Goal: Transaction & Acquisition: Purchase product/service

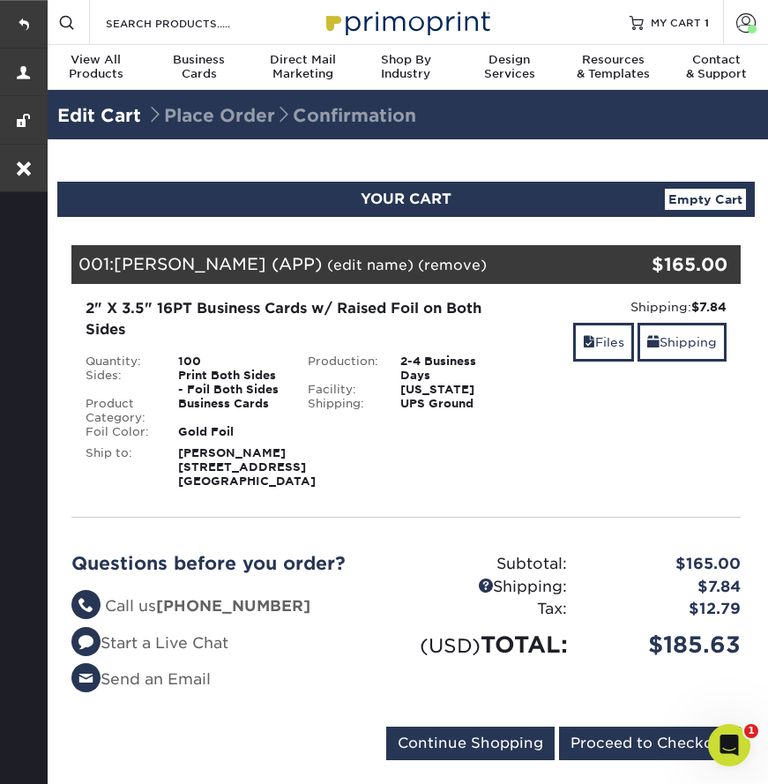
click at [198, 66] on span "Business" at bounding box center [198, 60] width 103 height 14
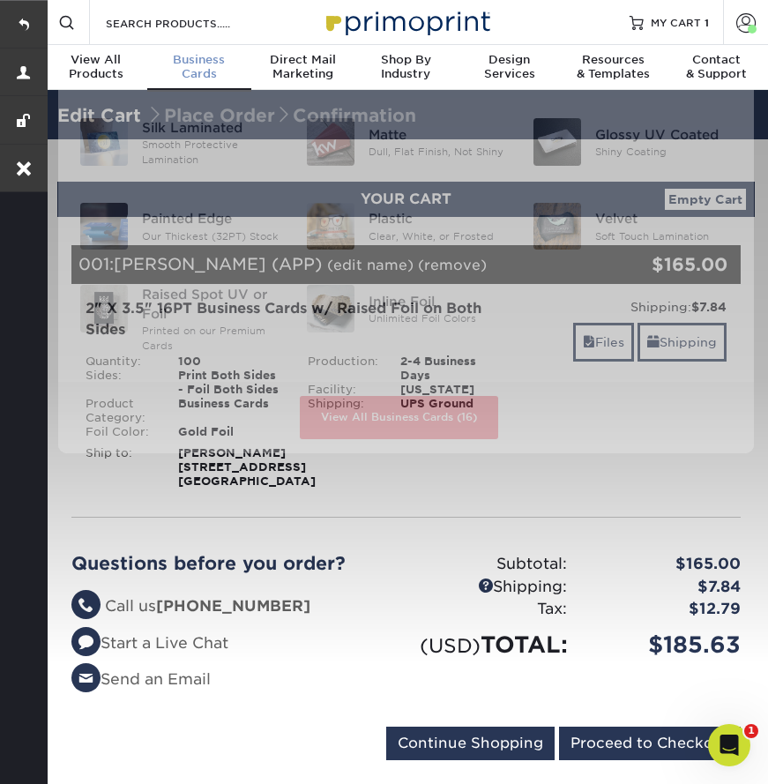
click at [195, 66] on span "Business" at bounding box center [198, 60] width 103 height 14
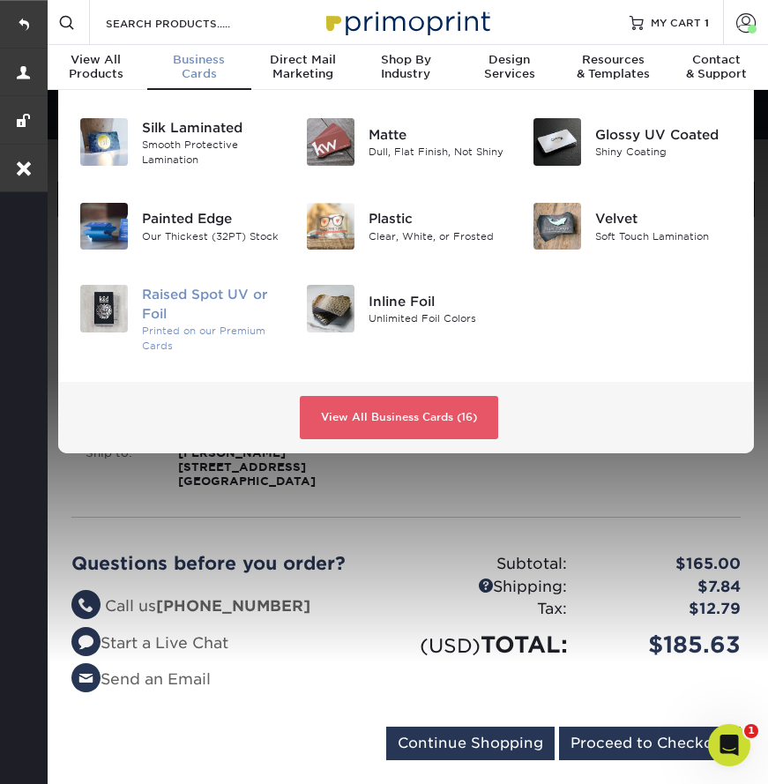
click at [196, 300] on div "Raised Spot UV or Foil" at bounding box center [211, 304] width 138 height 39
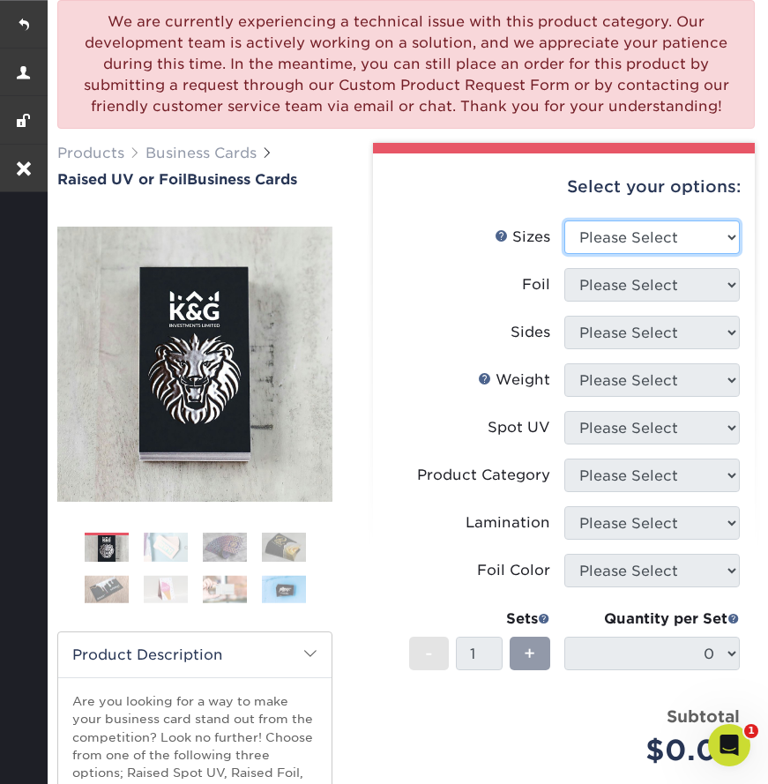
select select "2.00x3.50"
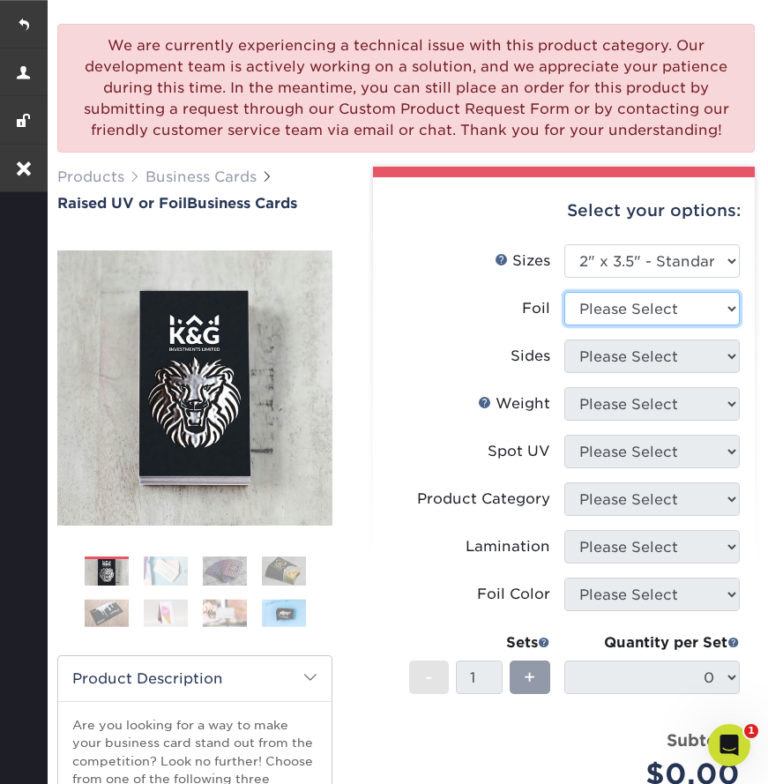
scroll to position [103, 0]
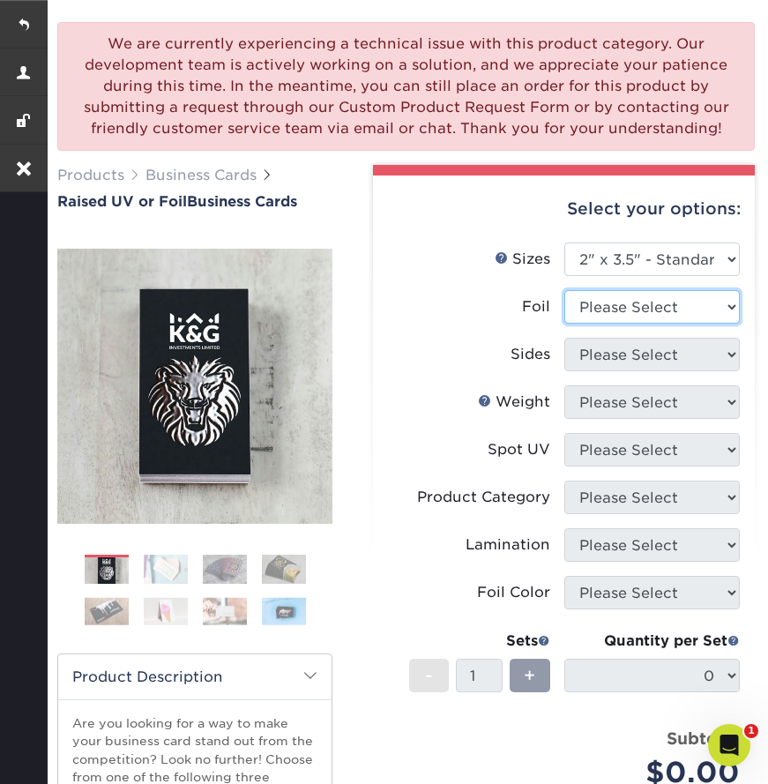
select select "0"
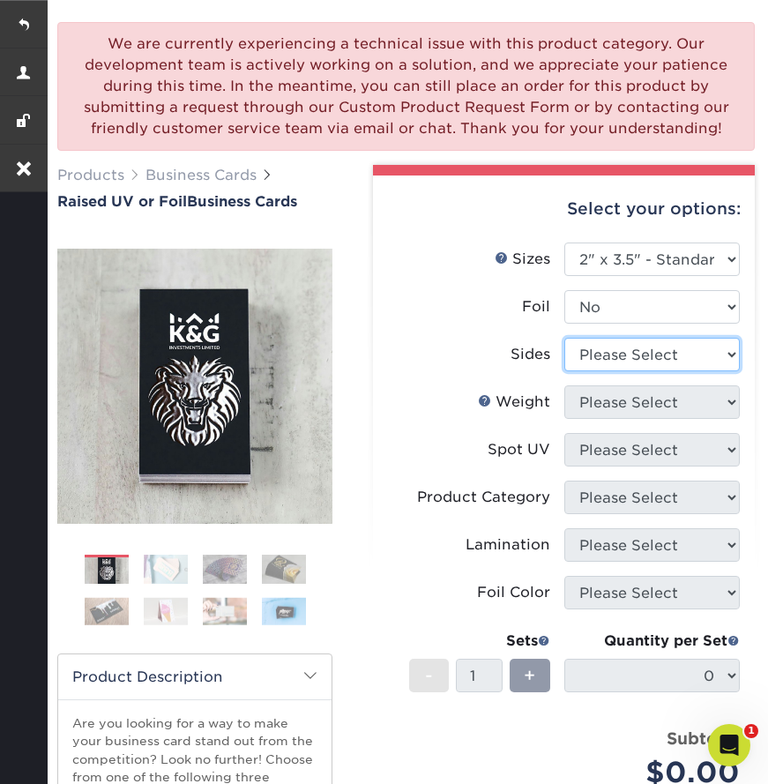
select select "13abbda7-1d64-4f25-8bb2-c179b224825d"
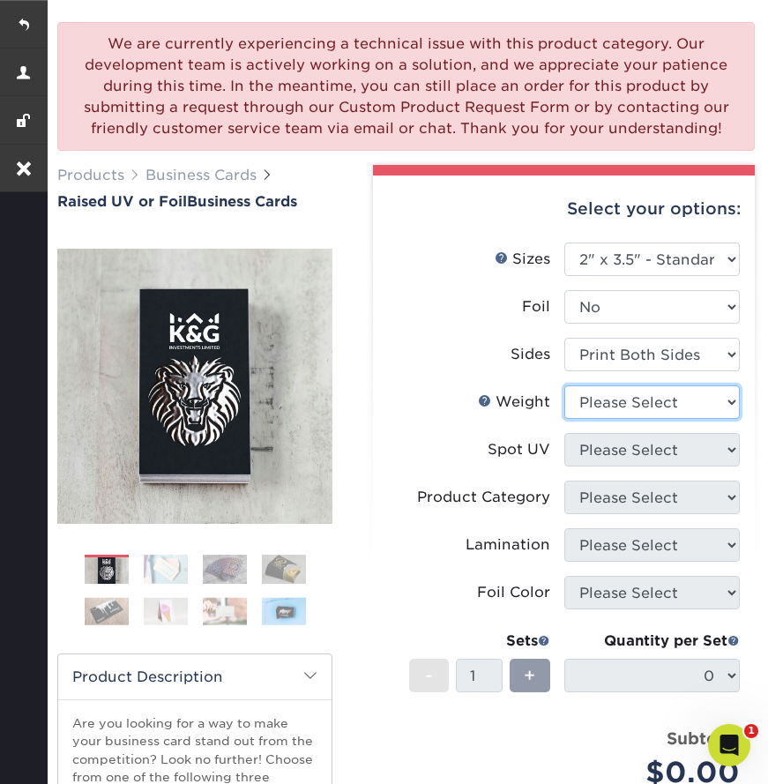
select select "16PT"
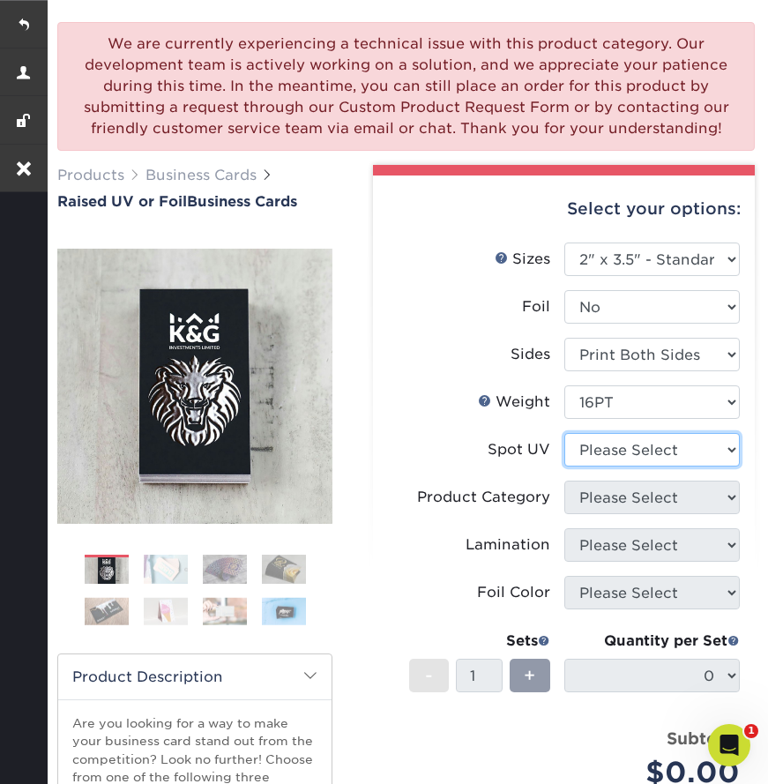
select select "3"
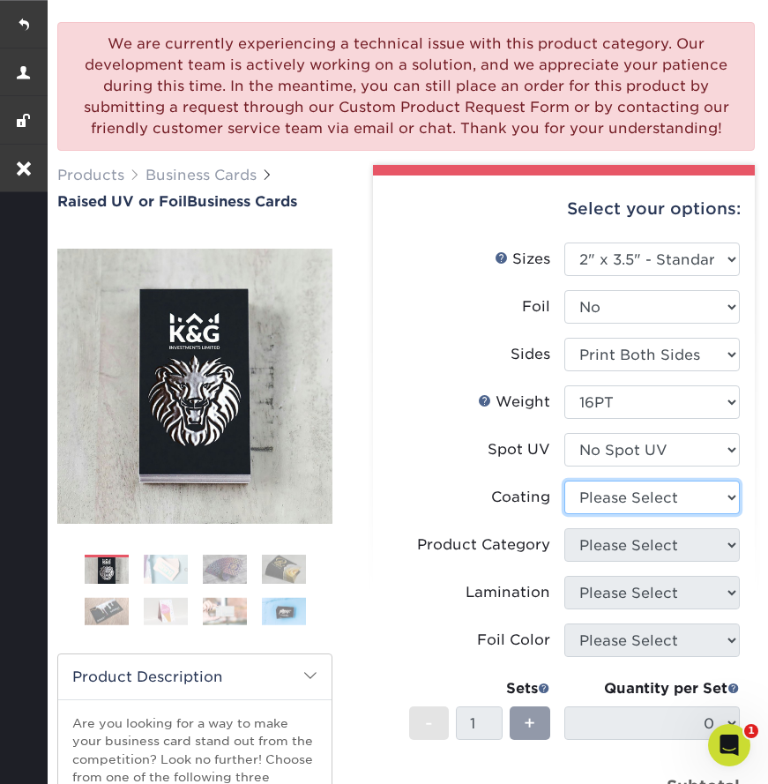
select select "3e7618de-abca-4bda-9f97-8b9129e913d8"
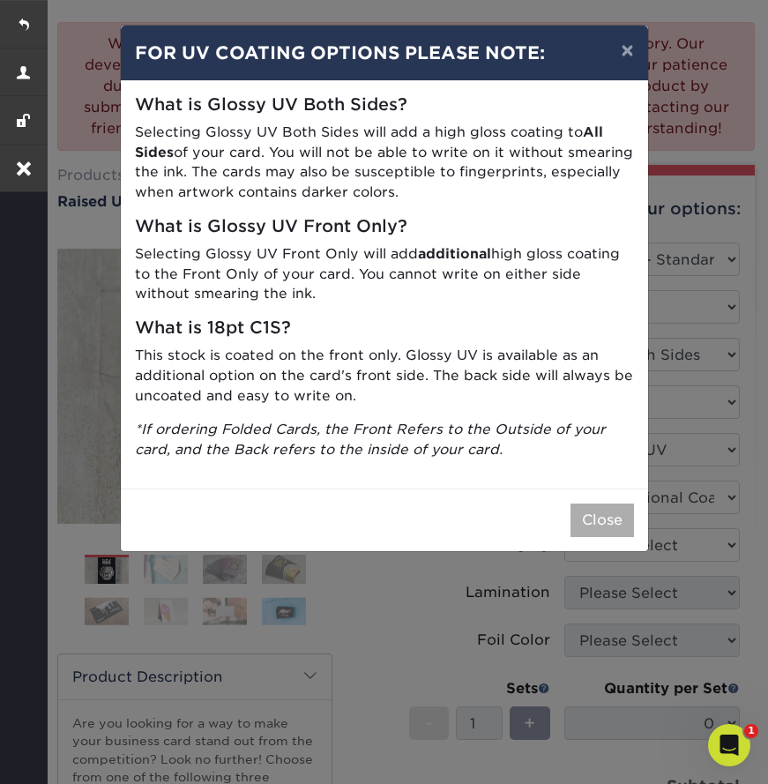
click at [592, 518] on button "Close" at bounding box center [601, 519] width 63 height 33
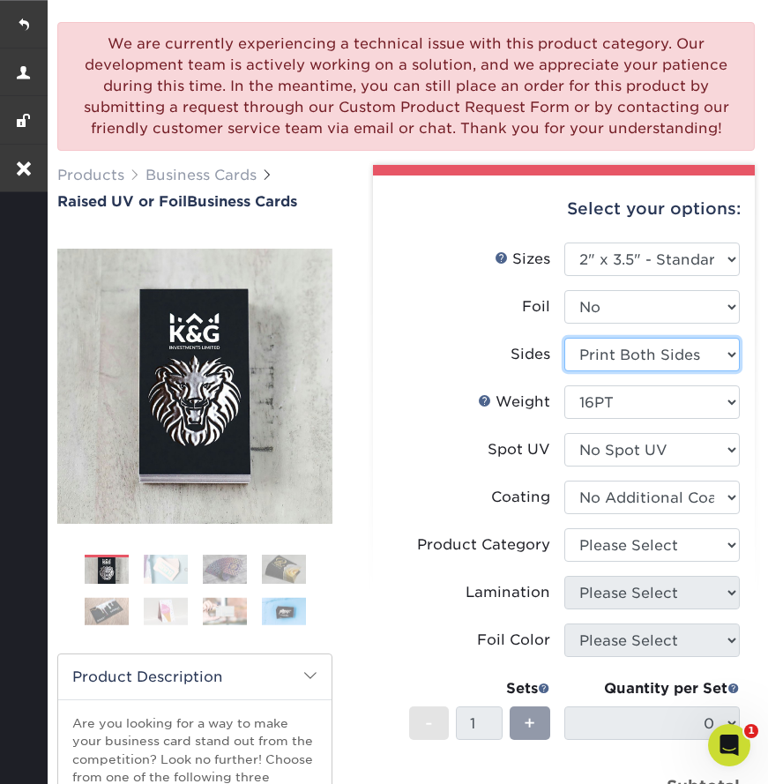
select select "-1"
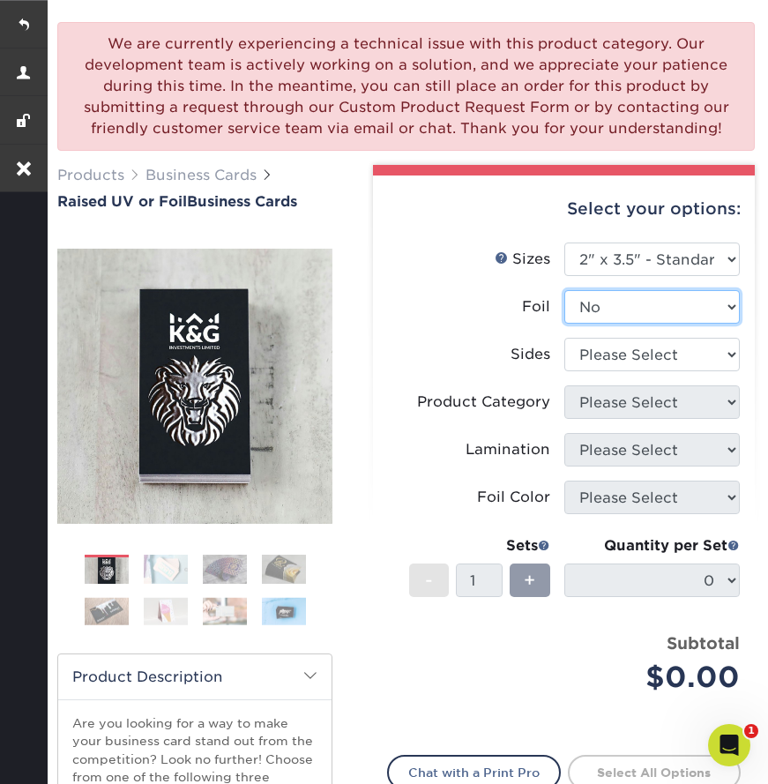
select select "1"
click at [0, 0] on div at bounding box center [0, 0] width 0 height 0
select select "34527644-b4fd-4ffb-9092-1318eefcd9d9"
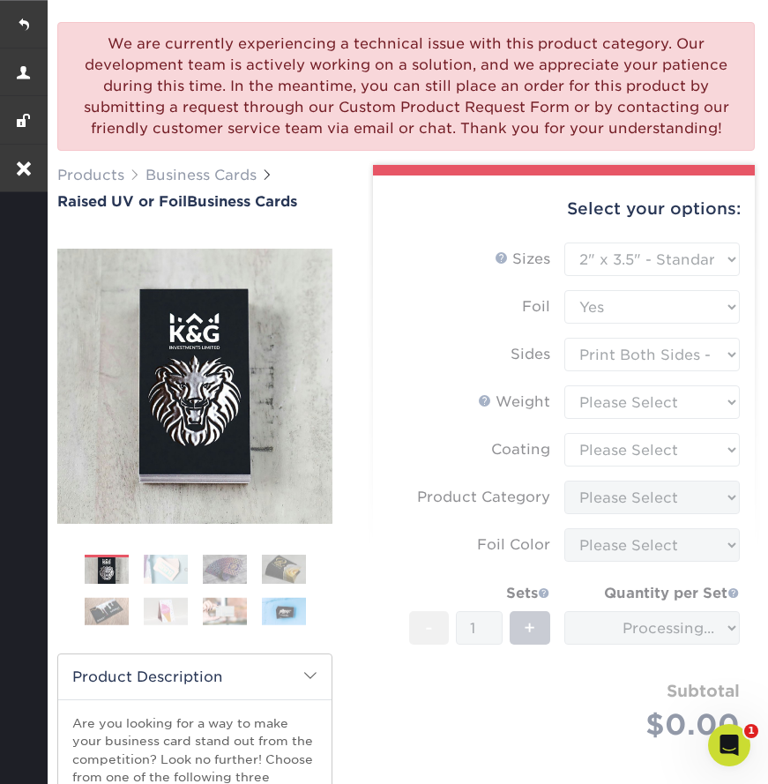
click at [586, 403] on form "Sizes Help Sizes Please Select 2" x 3.5" - Standard Foil Please Select" at bounding box center [563, 511] width 353 height 539
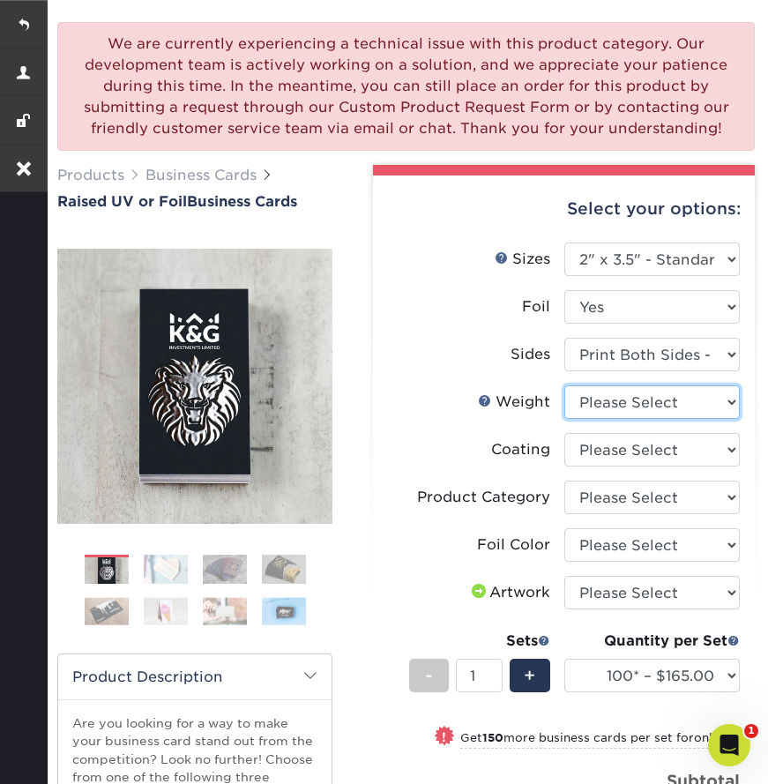
select select "16PT"
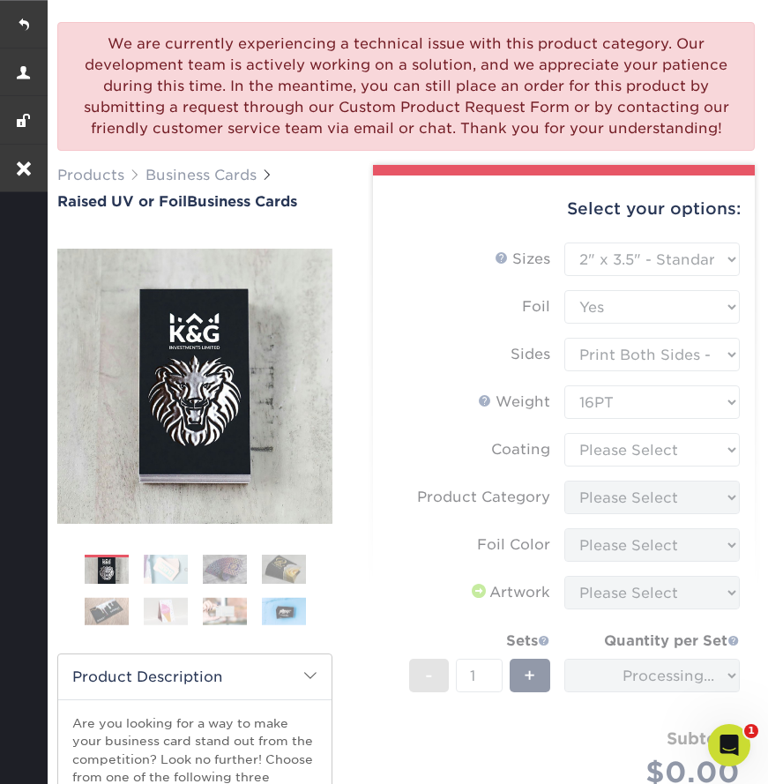
click at [590, 450] on form "Sizes Help Sizes Please Select 2" x 3.5" - Standard Foil Please Select" at bounding box center [563, 535] width 353 height 586
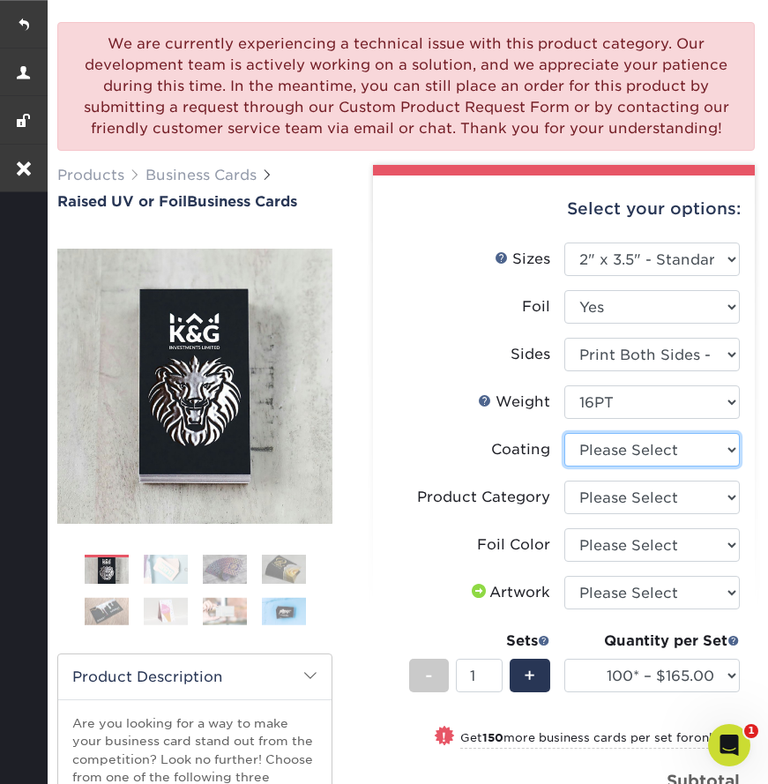
select select "3e7618de-abca-4bda-9f97-8b9129e913d8"
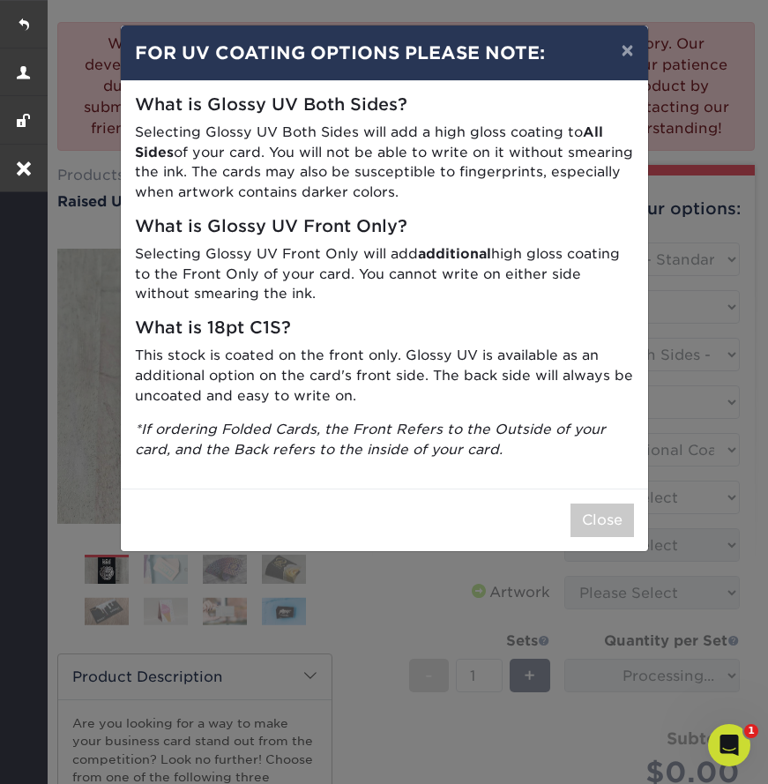
drag, startPoint x: 588, startPoint y: 455, endPoint x: 586, endPoint y: 494, distance: 38.8
click at [586, 503] on button "Close" at bounding box center [601, 519] width 63 height 33
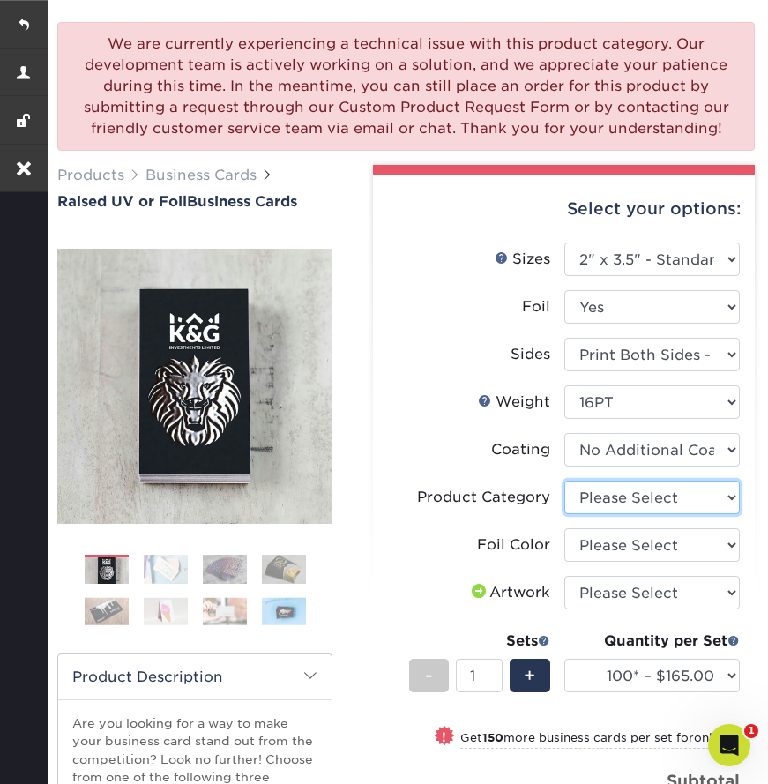
select select "3b5148f1-0588-4f88-a218-97bcfdce65c1"
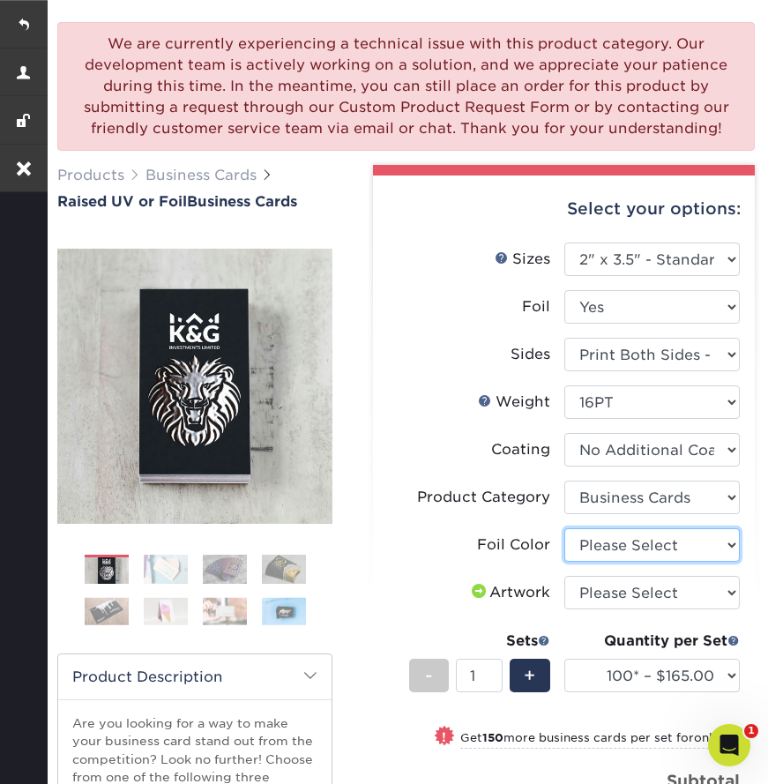
select select "acffa4a5-22f9-4585-ba3f-0adaa54b8c85"
select select "upload"
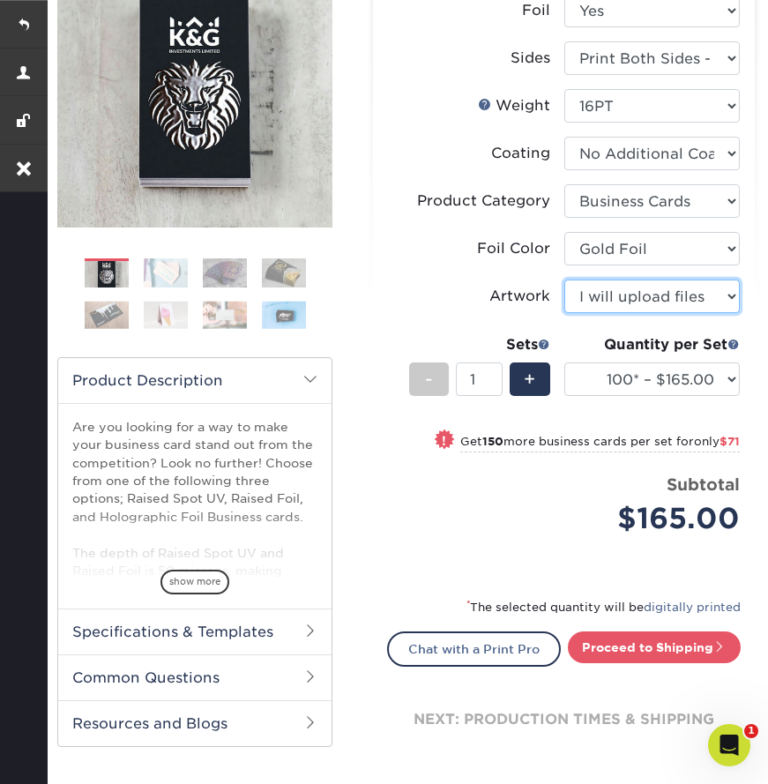
scroll to position [433, 0]
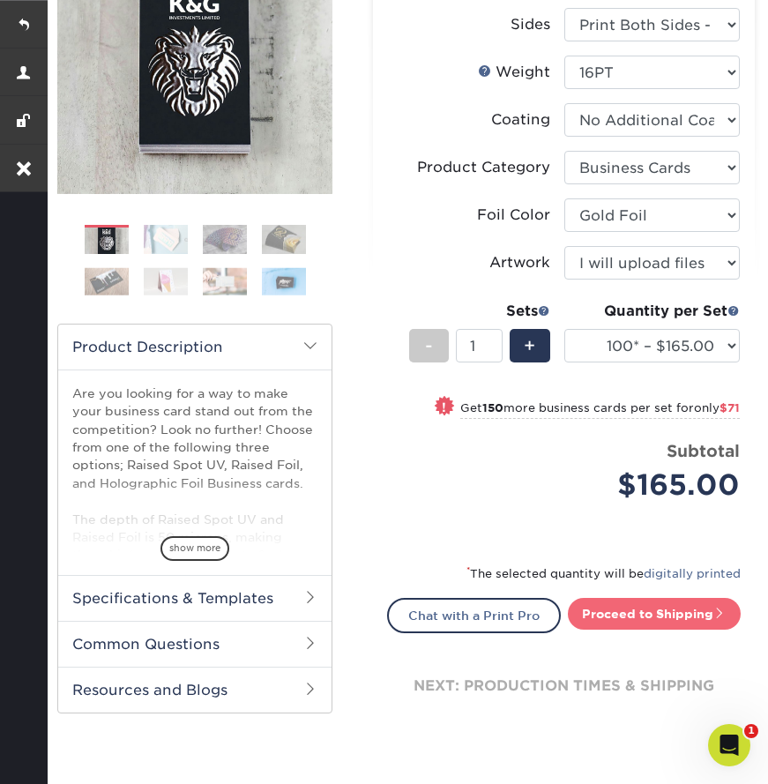
click at [621, 610] on link "Proceed to Shipping" at bounding box center [654, 614] width 173 height 32
type input "Set 1"
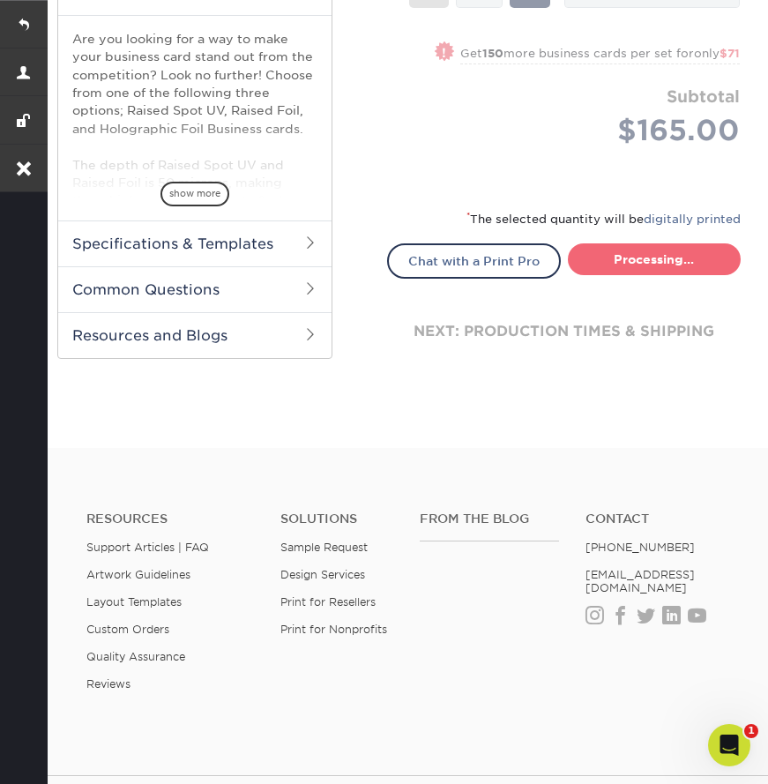
select select "7059d6da-37d2-4ff9-b756-13218de958cb"
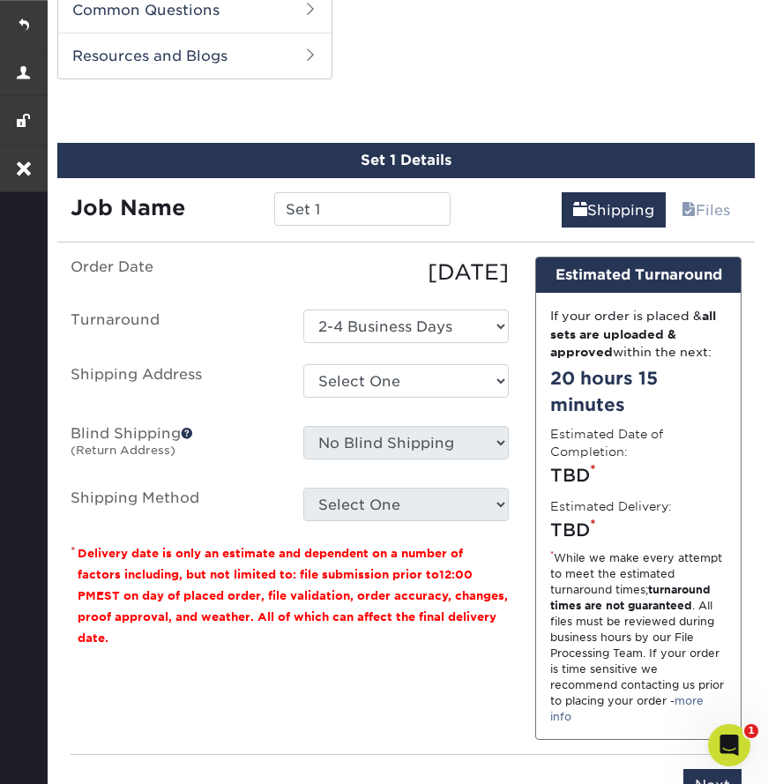
scroll to position [1076, 0]
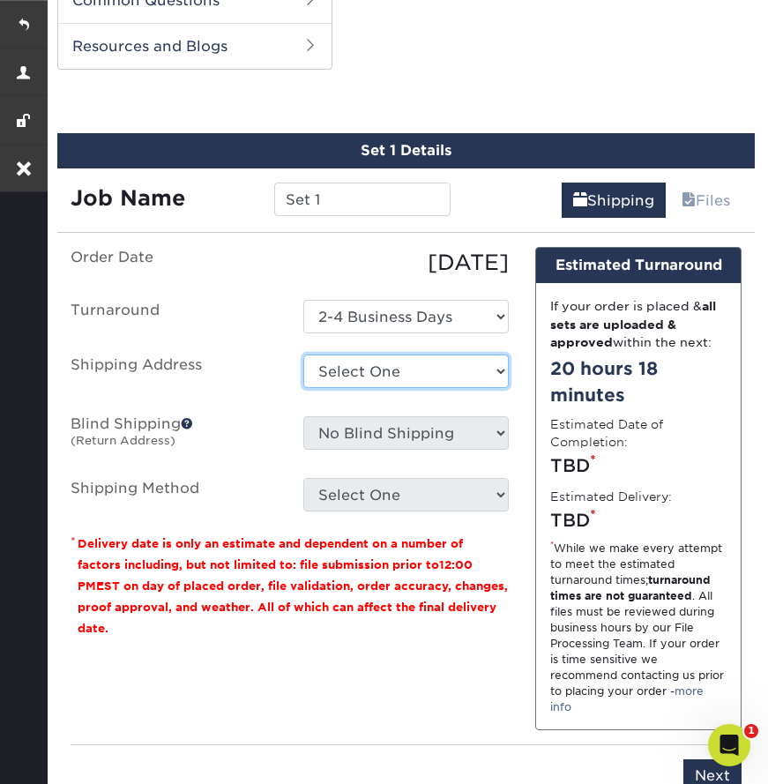
select select "282577"
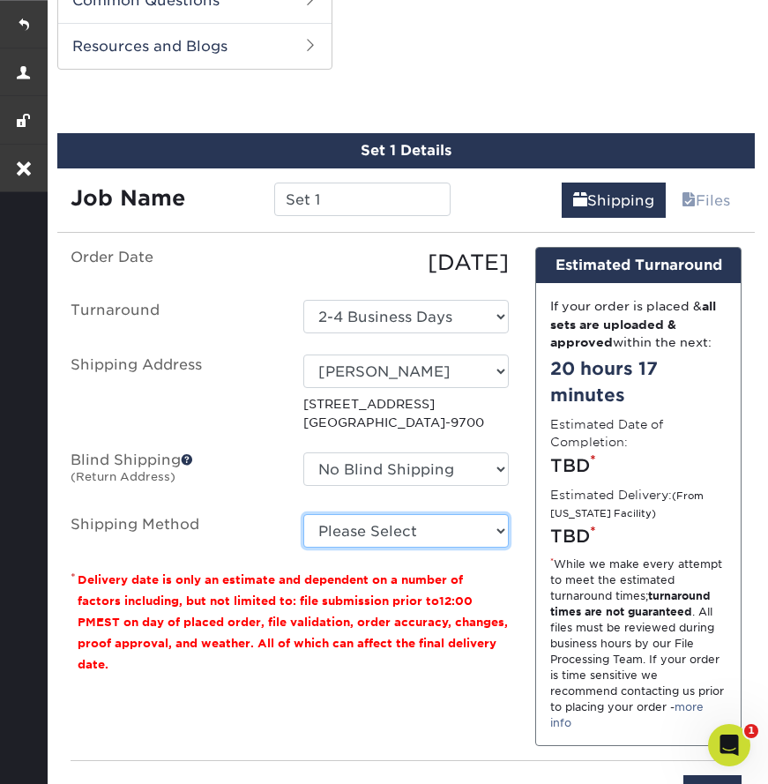
select select "03"
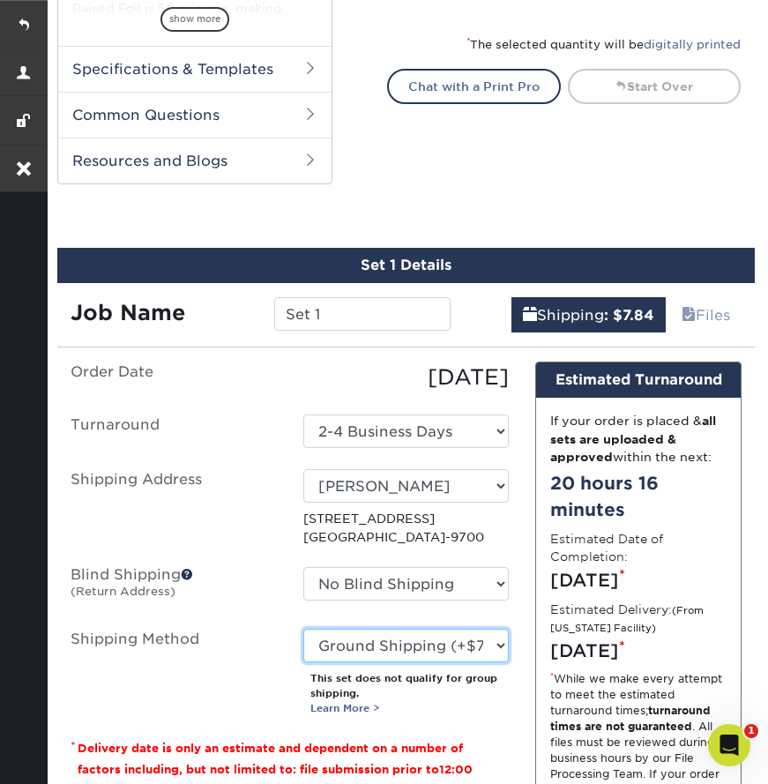
scroll to position [301, 0]
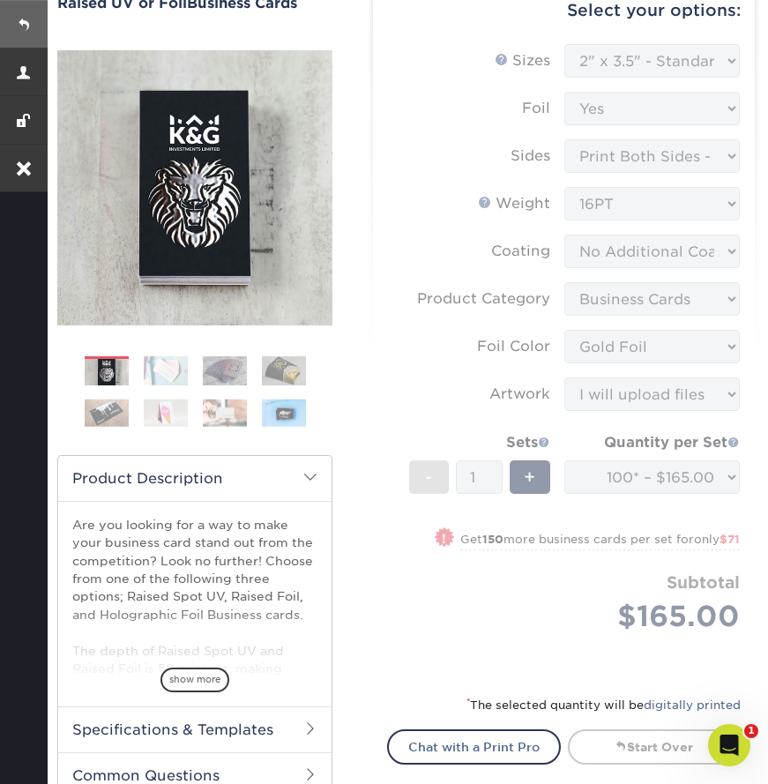
click at [42, 30] on link at bounding box center [24, 24] width 48 height 48
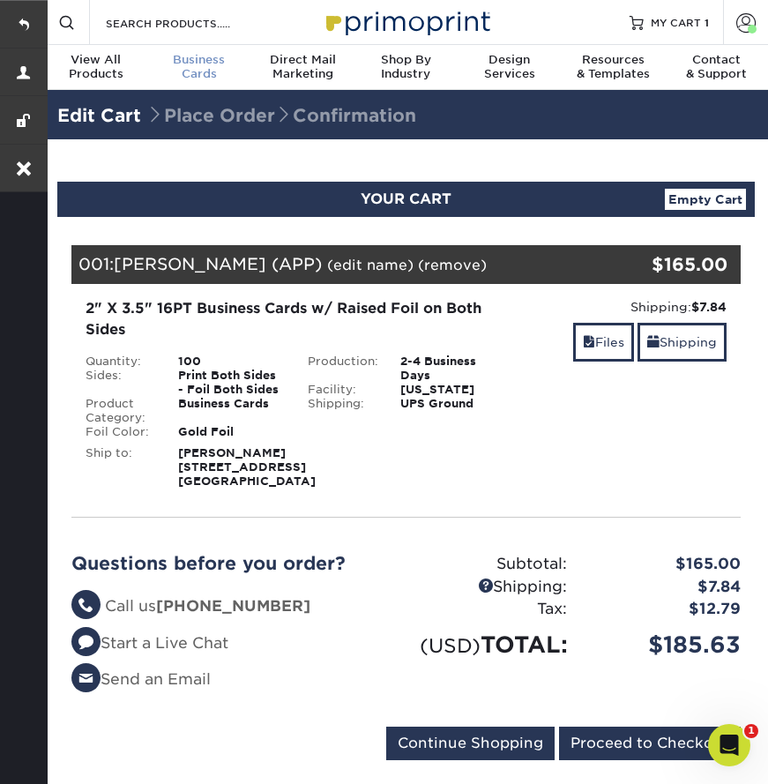
drag, startPoint x: 295, startPoint y: 341, endPoint x: 201, endPoint y: 66, distance: 290.7
click at [201, 66] on span "Business" at bounding box center [198, 60] width 103 height 14
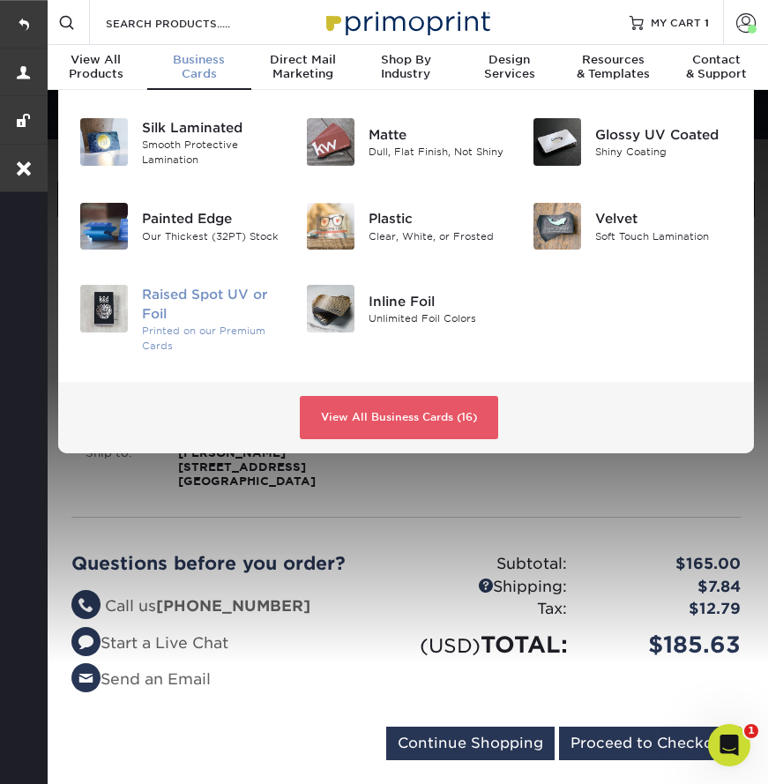
click at [169, 299] on div "Raised Spot UV or Foil" at bounding box center [211, 304] width 138 height 39
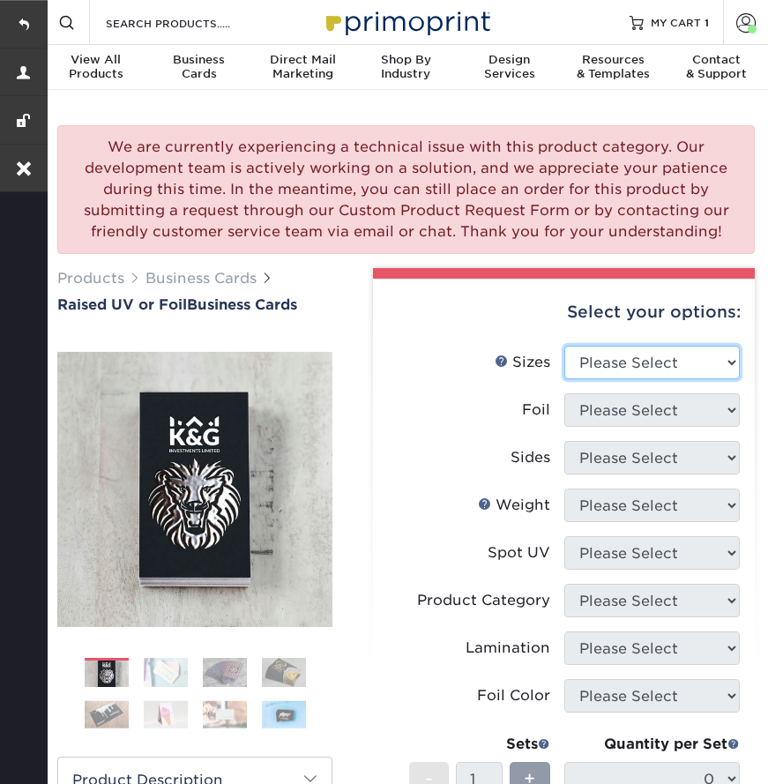
select select "2.00x3.50"
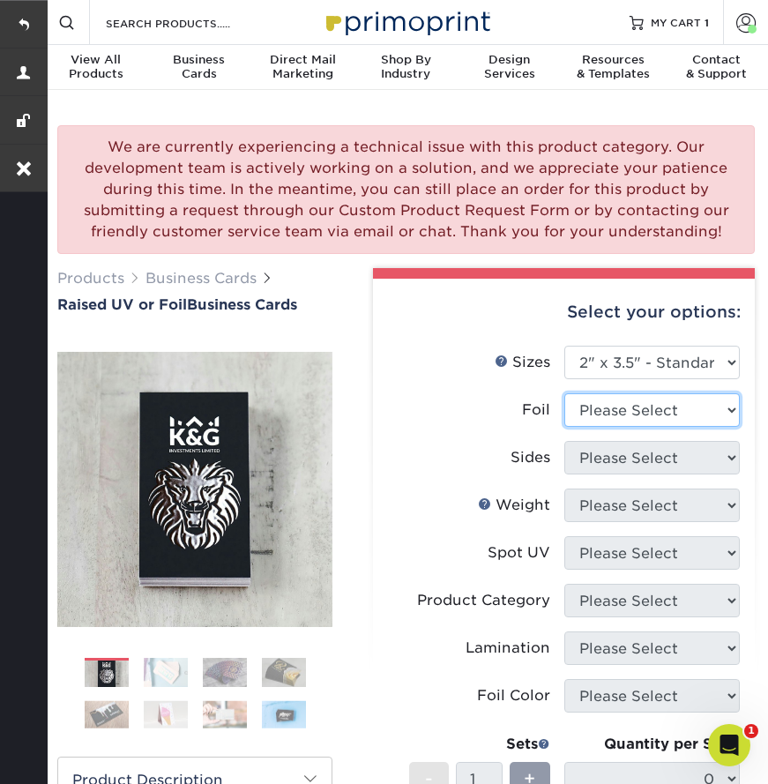
select select "1"
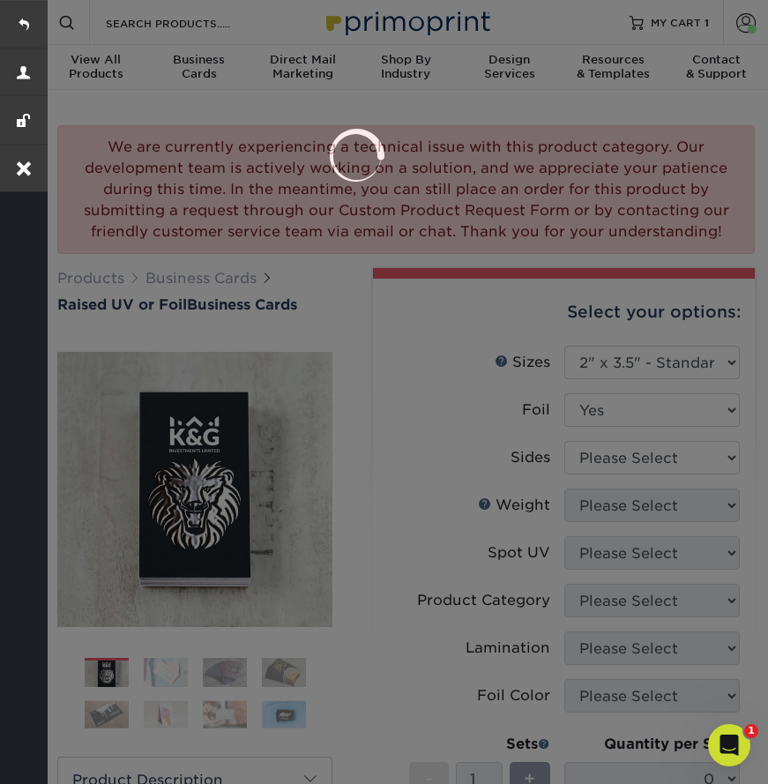
click at [589, 462] on div at bounding box center [384, 392] width 768 height 784
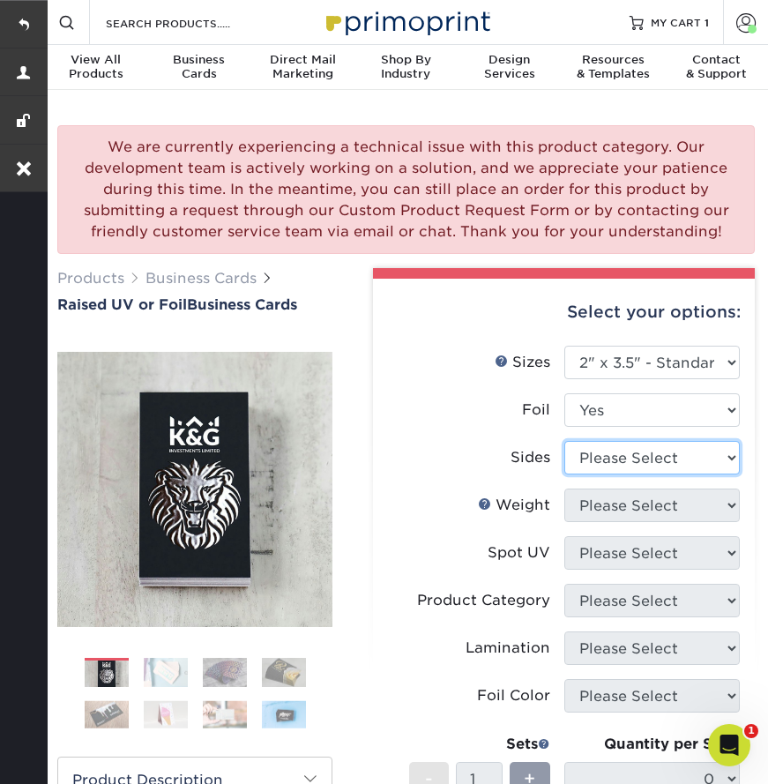
select select "34527644-b4fd-4ffb-9092-1318eefcd9d9"
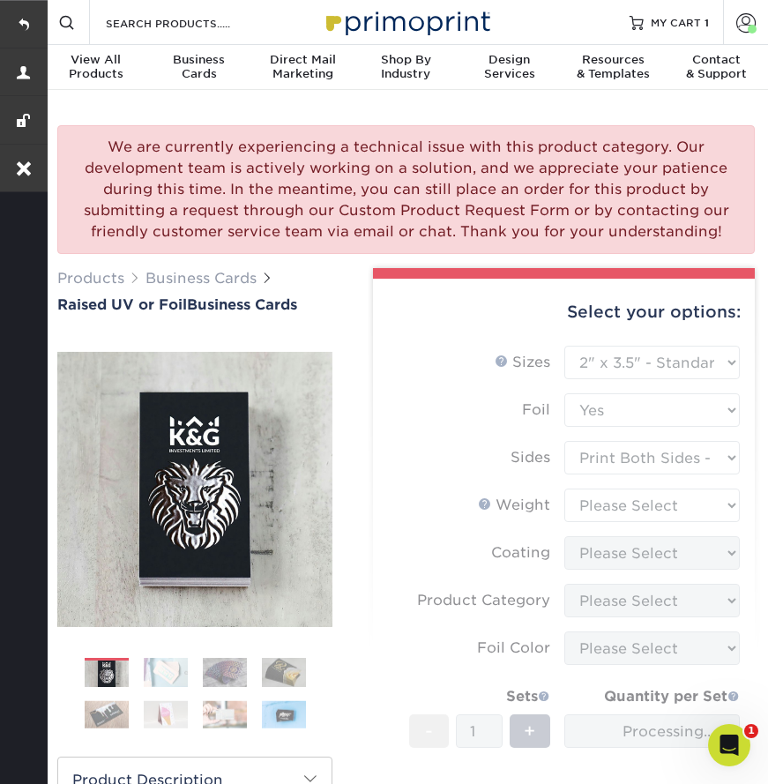
click at [588, 506] on form "Sizes Help Sizes Please Select 2" x 3.5" - Standard Foil Please Select" at bounding box center [563, 615] width 353 height 539
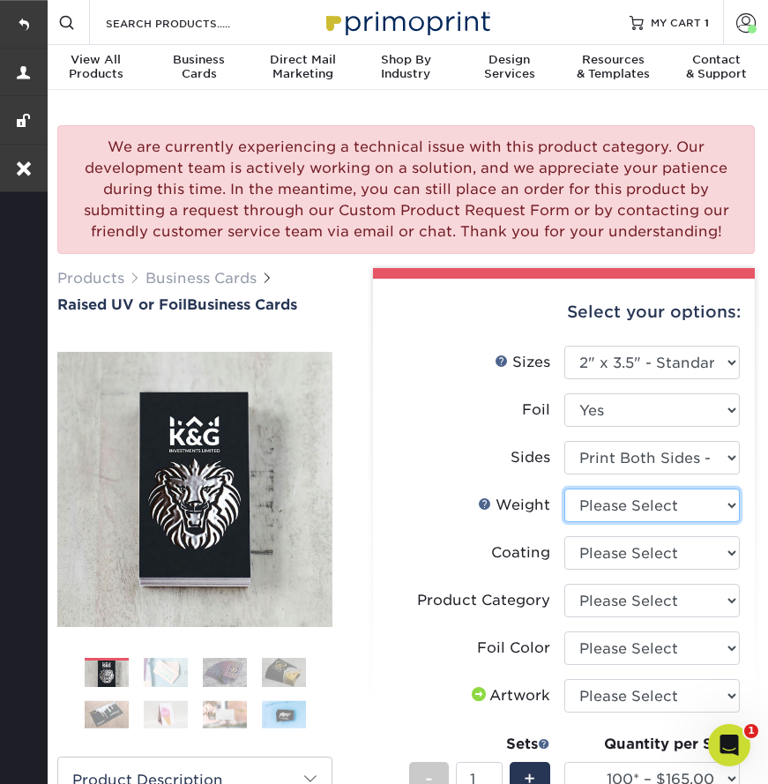
select select "16PT"
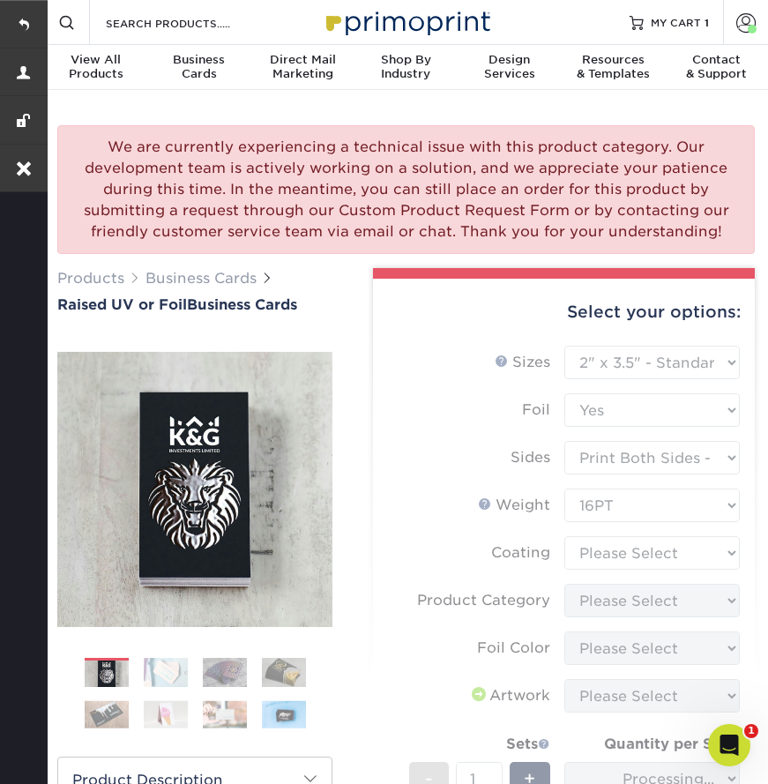
click at [587, 553] on form "Sizes Help Sizes Please Select 2" x 3.5" - Standard Foil Please Select" at bounding box center [563, 639] width 353 height 586
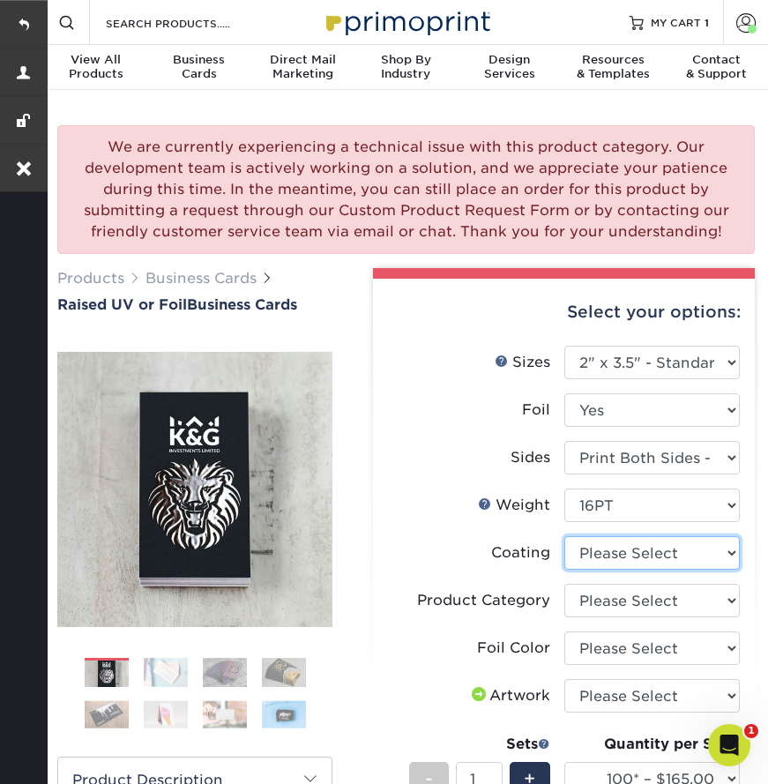
select select "3e7618de-abca-4bda-9f97-8b9129e913d8"
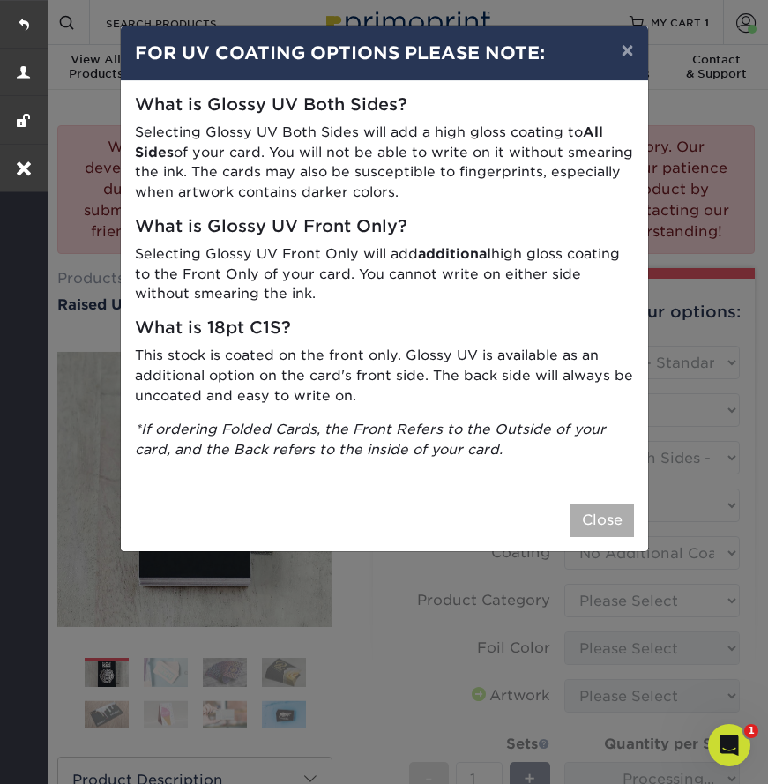
click at [601, 505] on button "Close" at bounding box center [601, 519] width 63 height 33
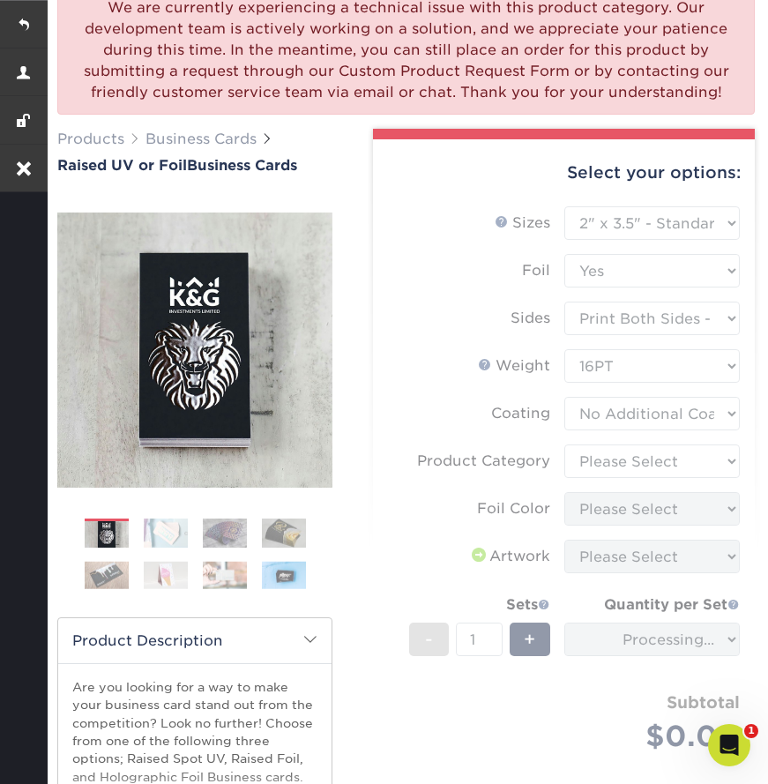
scroll to position [140, 0]
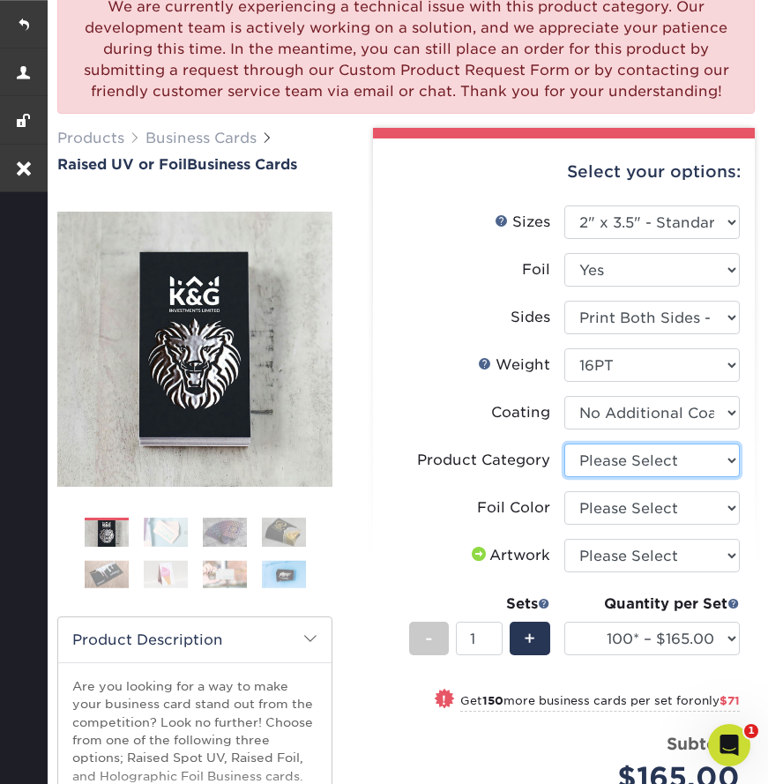
select select "3b5148f1-0588-4f88-a218-97bcfdce65c1"
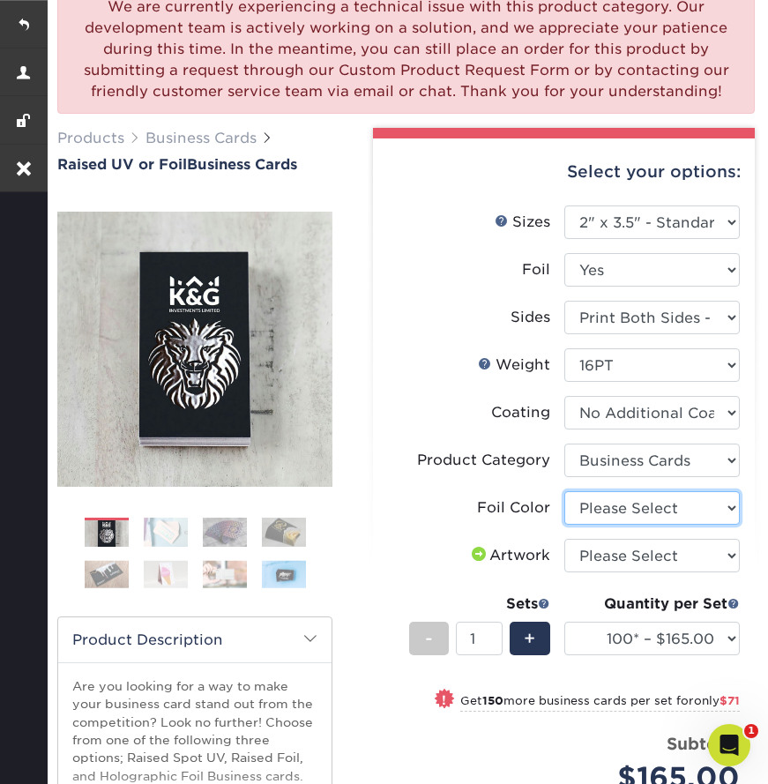
select select "acffa4a5-22f9-4585-ba3f-0adaa54b8c85"
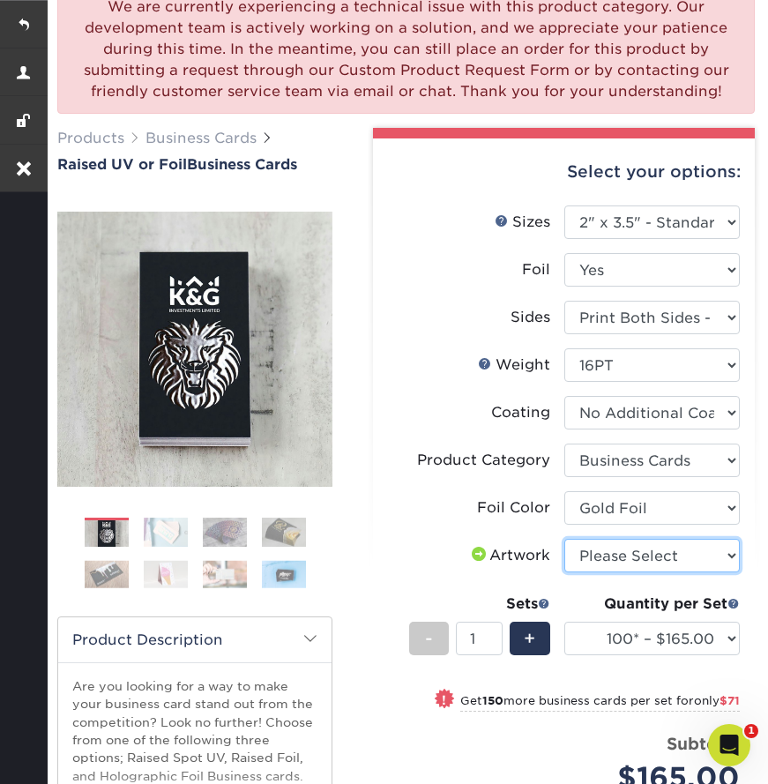
select select "upload"
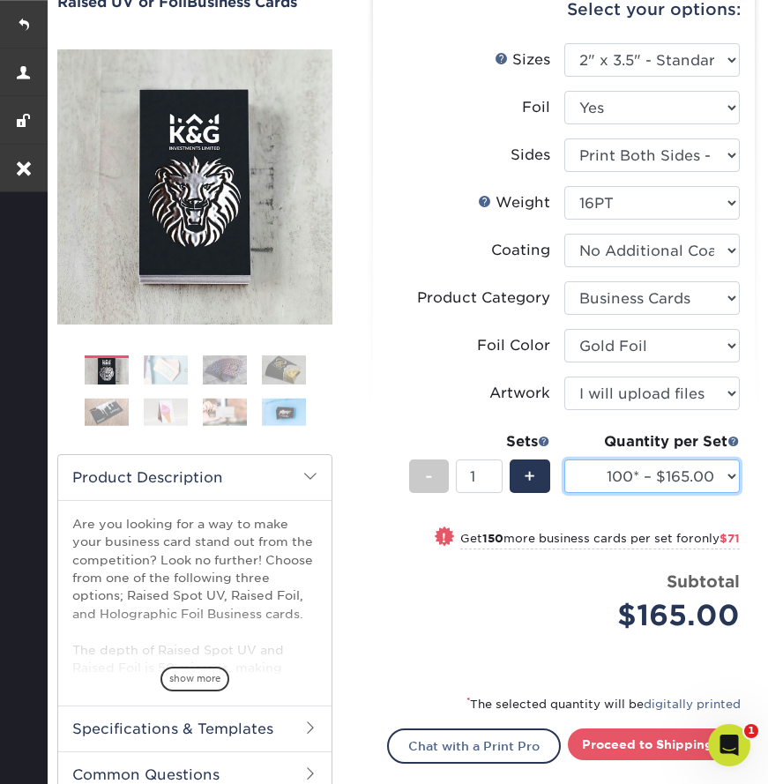
scroll to position [308, 0]
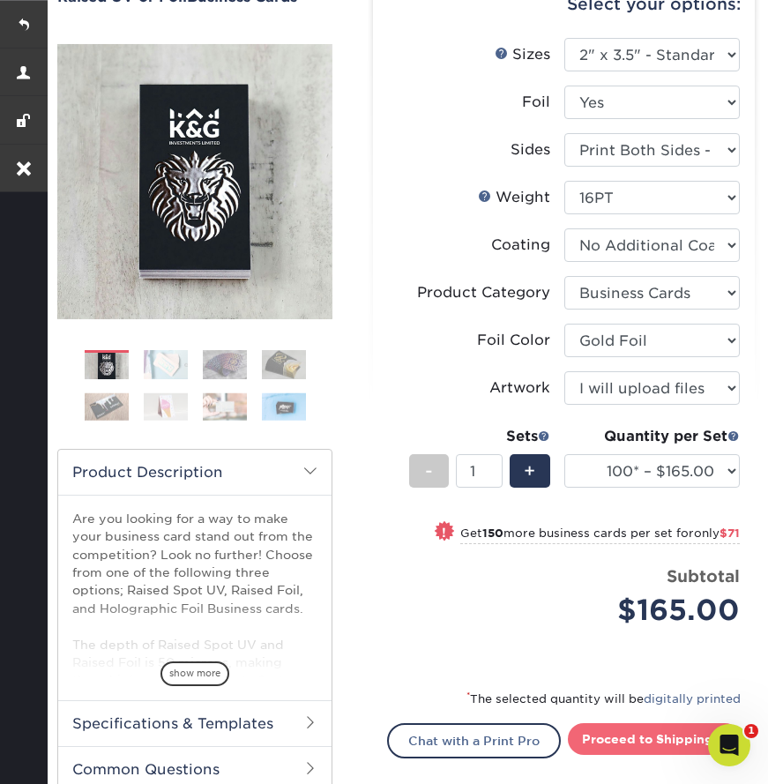
click at [626, 738] on link "Proceed to Shipping" at bounding box center [654, 739] width 173 height 32
type input "Set 1"
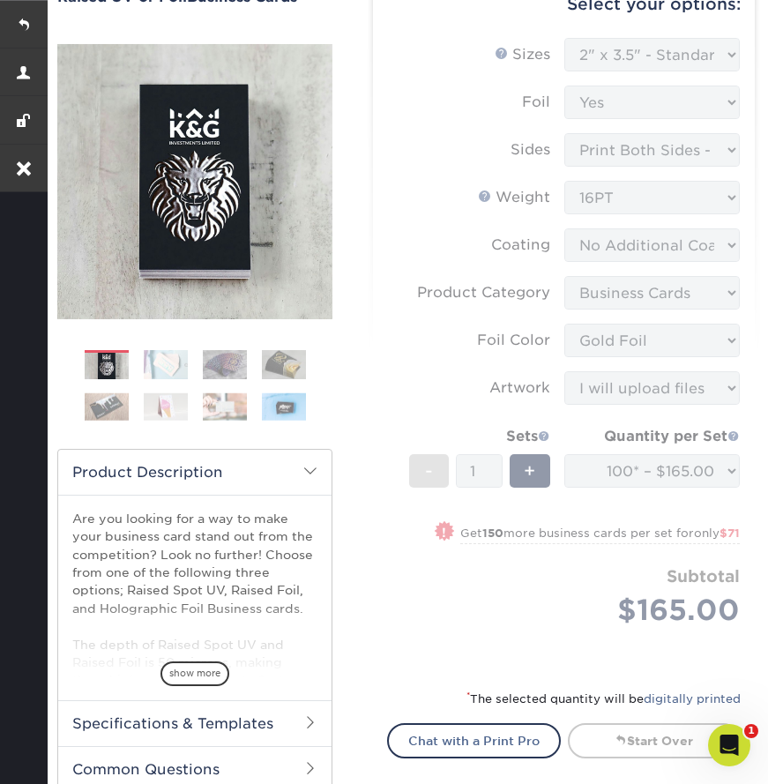
select select "7059d6da-37d2-4ff9-b756-13218de958cb"
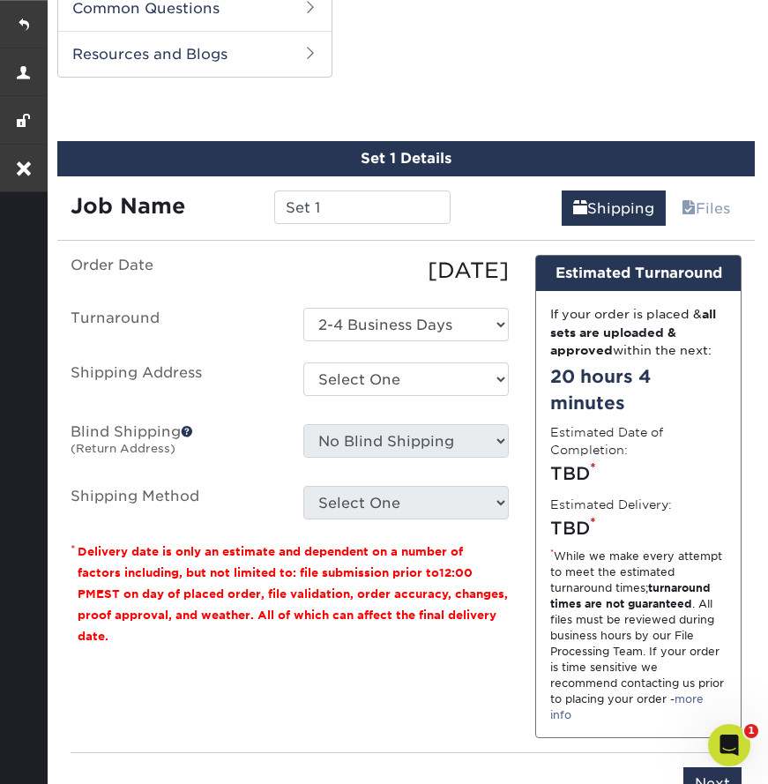
scroll to position [1076, 0]
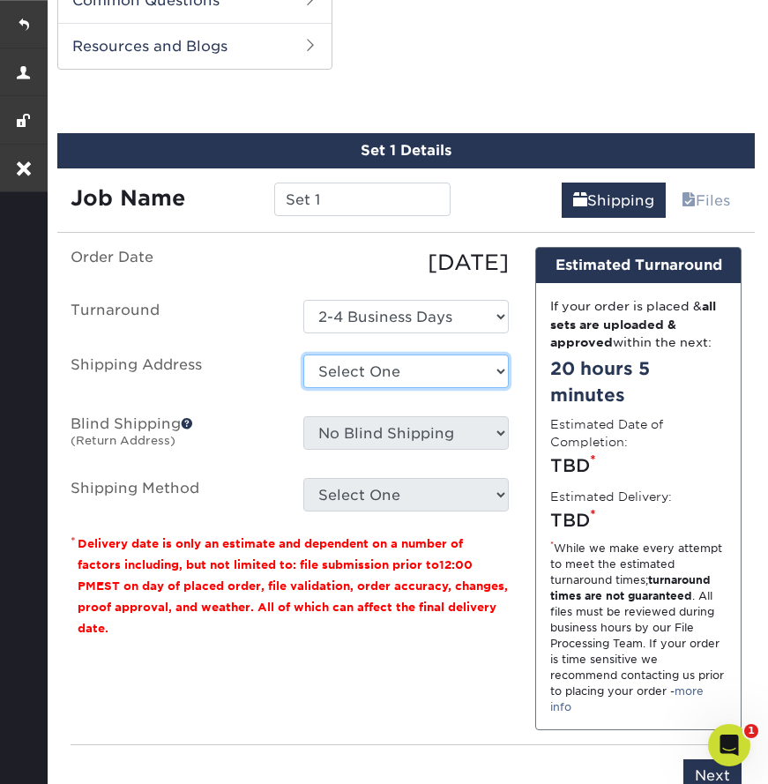
select select "newaddress"
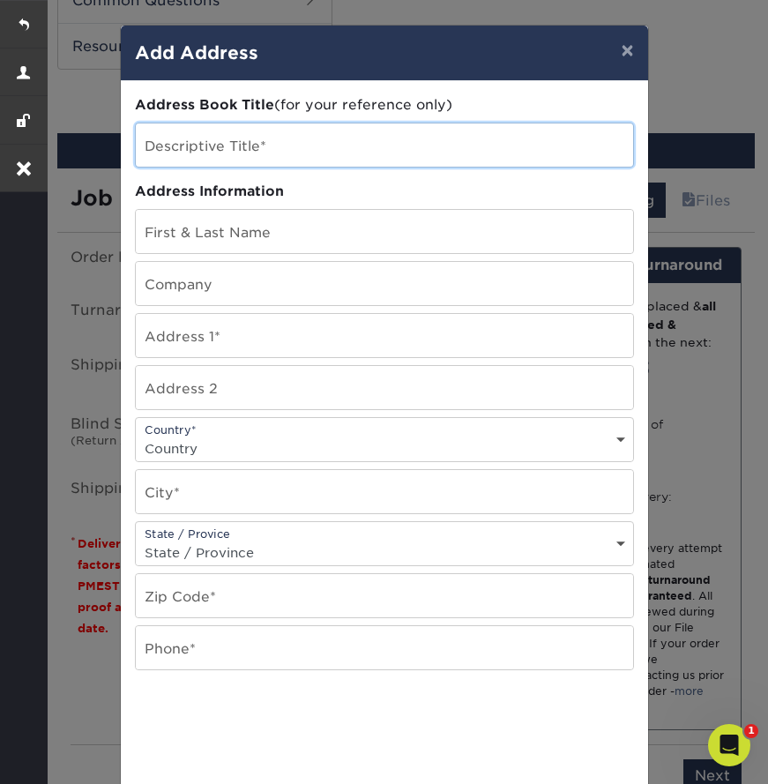
click at [197, 147] on input "text" at bounding box center [384, 144] width 497 height 43
drag, startPoint x: 244, startPoint y: 144, endPoint x: 250, endPoint y: 151, distance: 9.4
click at [250, 151] on input "[PERSON_NAME]" at bounding box center [384, 144] width 497 height 43
type input "[PERSON_NAME]"
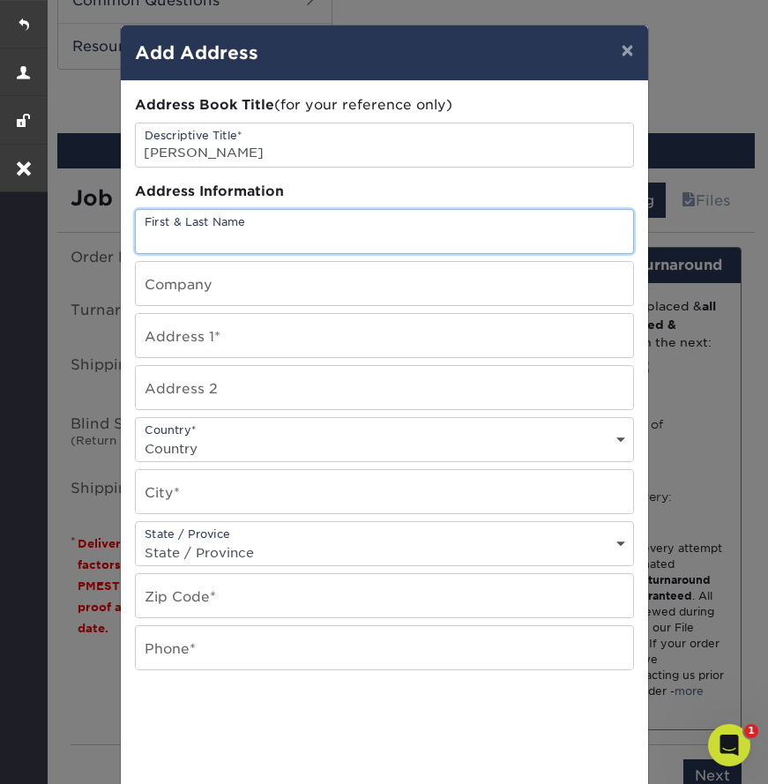
paste input "[PERSON_NAME]"
type input "[PERSON_NAME]"
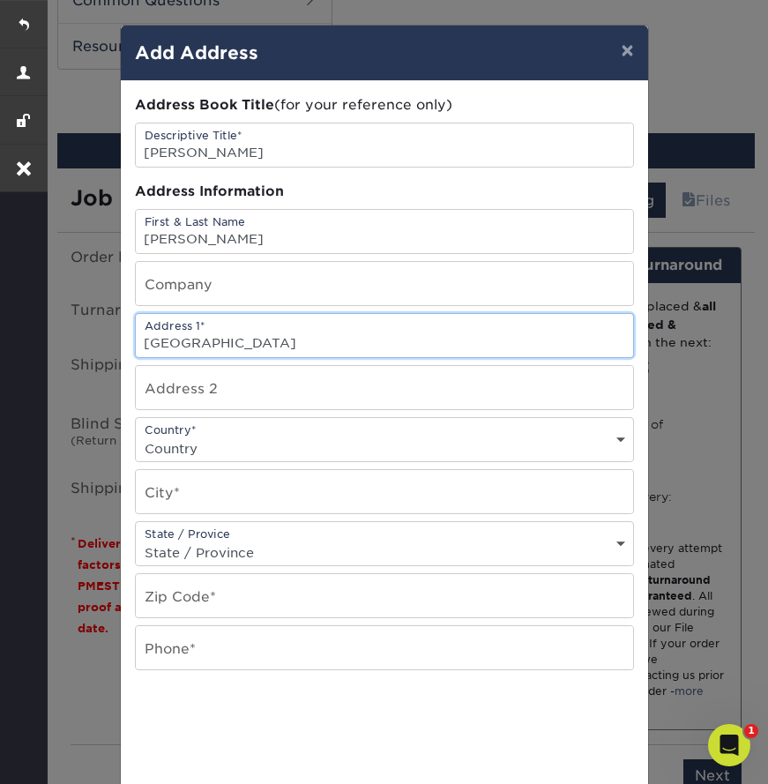
type input "Crystal Springs Rd"
click at [205, 435] on div "Country* Country United States Canada ----------------------------- Afghanistan…" at bounding box center [384, 439] width 499 height 45
select select "US"
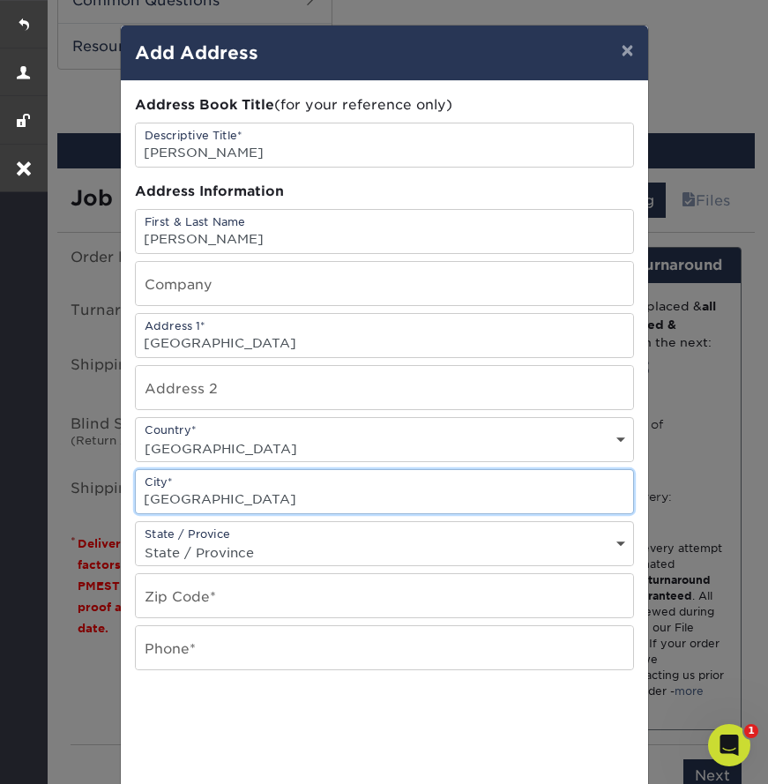
type input "Klamaths Falls"
select select "OR"
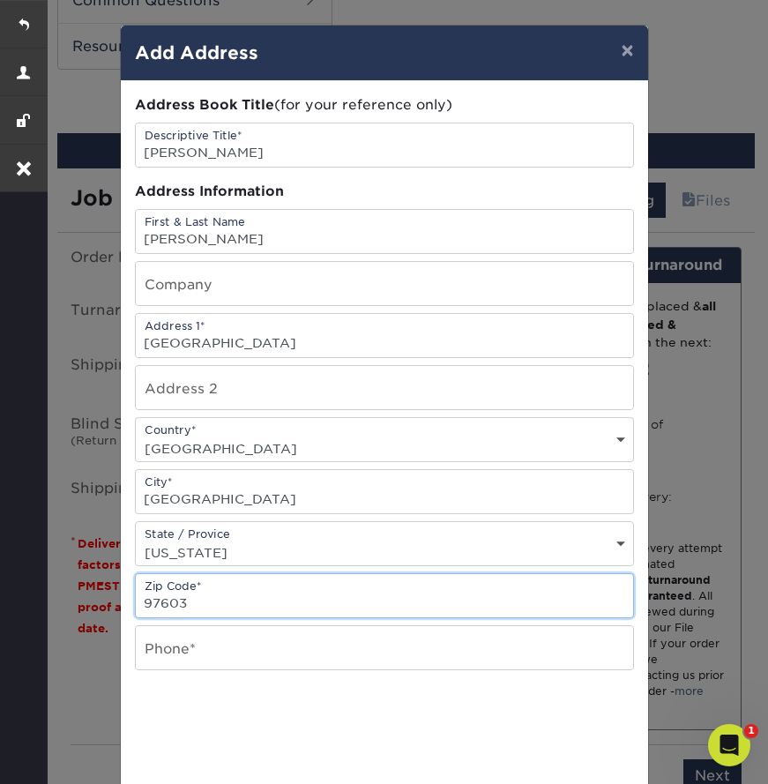
type input "97603"
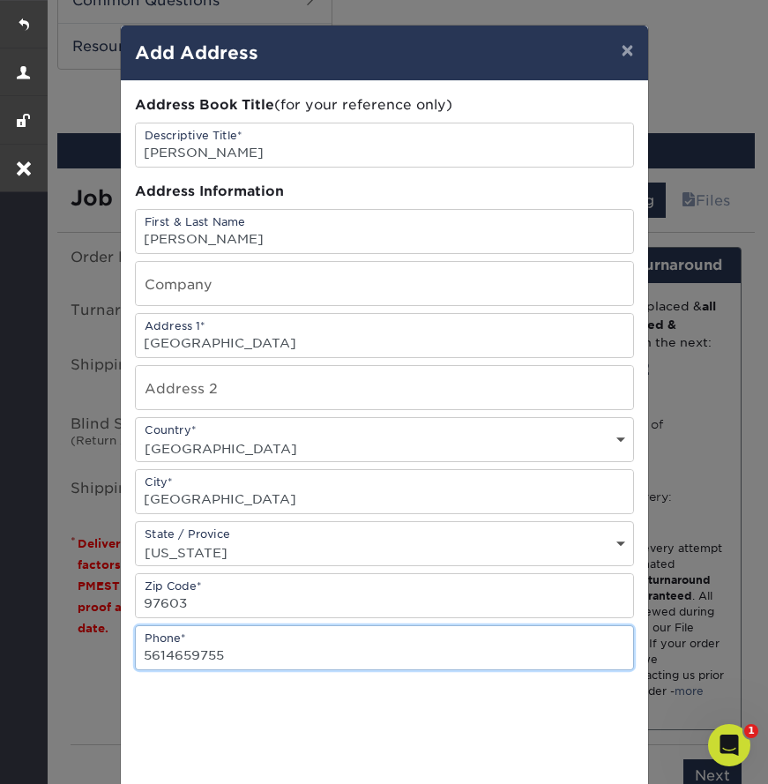
type input "5614659755"
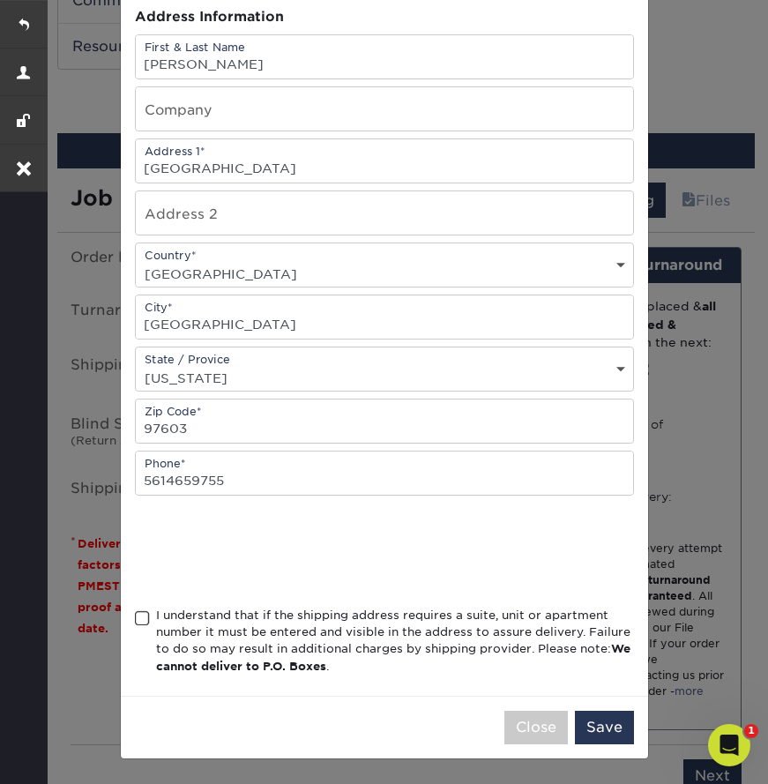
scroll to position [179, 0]
click at [136, 625] on span at bounding box center [142, 618] width 15 height 17
click at [0, 0] on input "I understand that if the shipping address requires a suite, unit or apartment n…" at bounding box center [0, 0] width 0 height 0
click at [613, 732] on button "Save" at bounding box center [604, 726] width 59 height 33
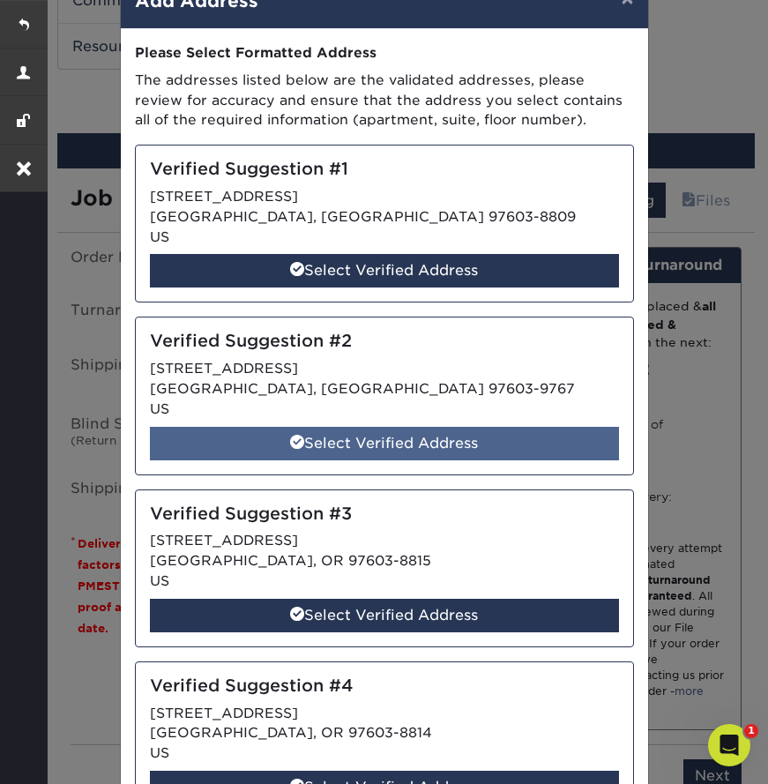
scroll to position [44, 0]
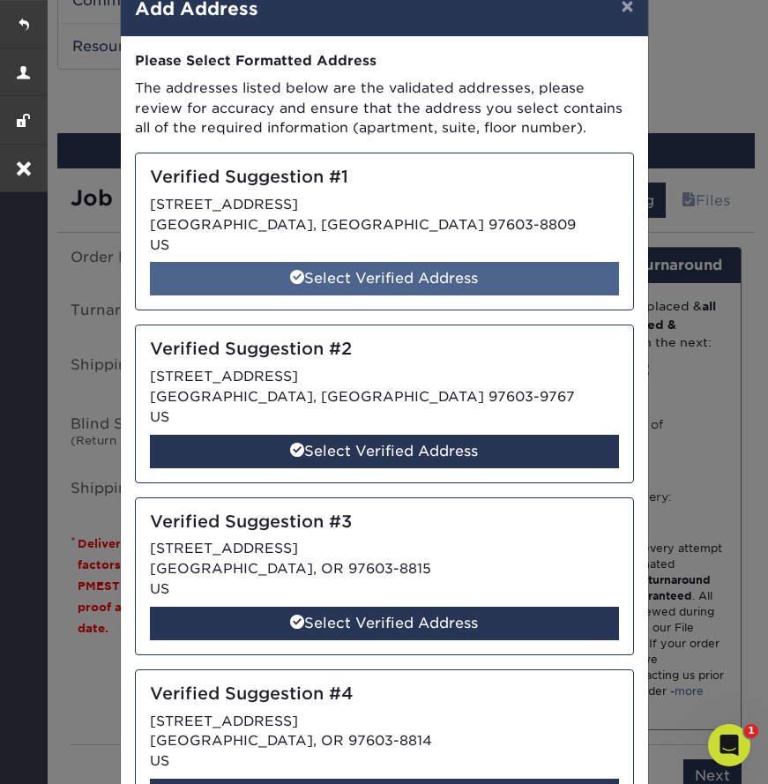
click at [435, 262] on div "Select Verified Address" at bounding box center [384, 278] width 469 height 33
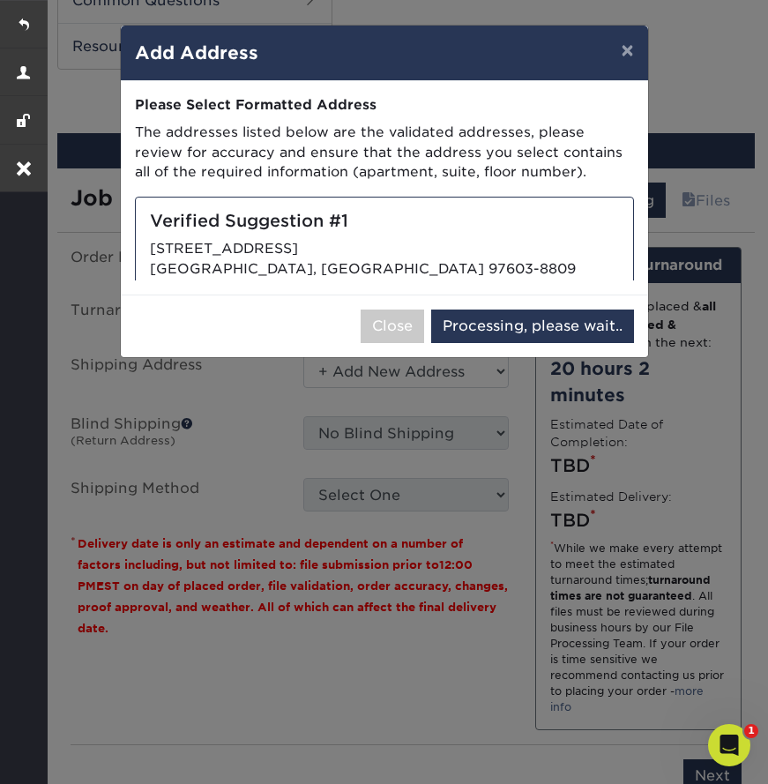
scroll to position [0, 0]
select select "286765"
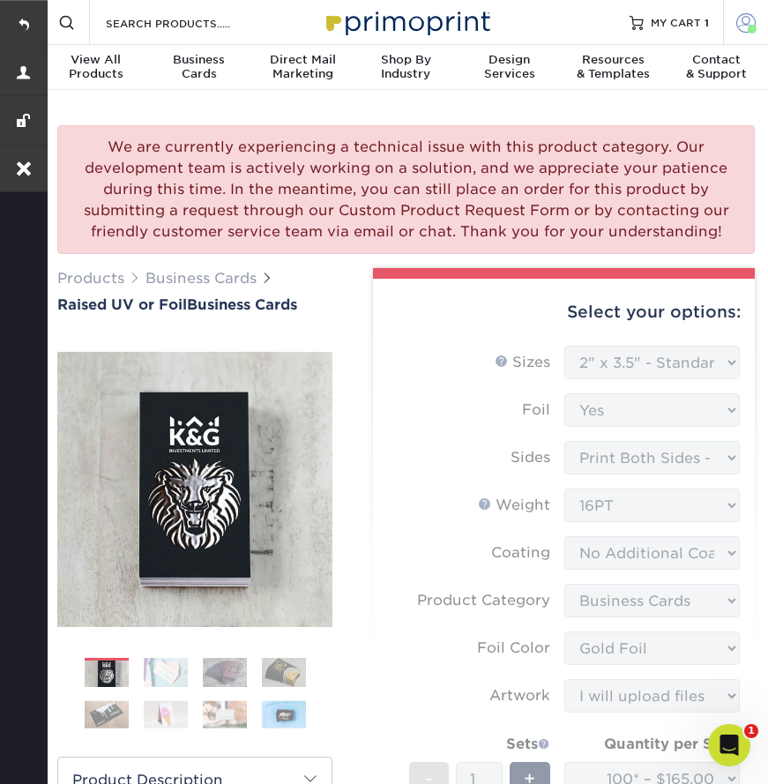
click at [738, 33] on link "Account" at bounding box center [745, 22] width 45 height 45
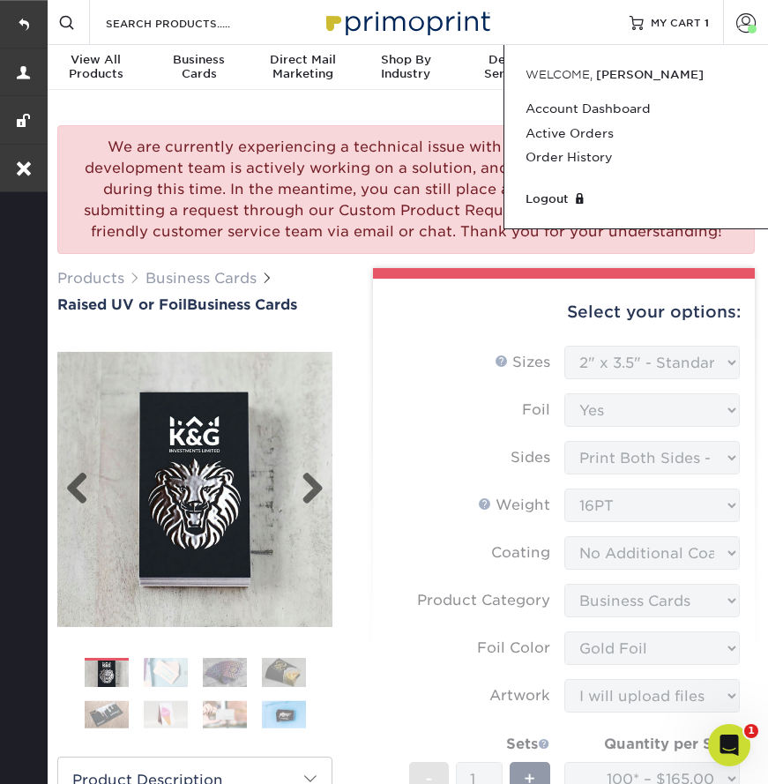
click at [320, 366] on img at bounding box center [194, 489] width 275 height 275
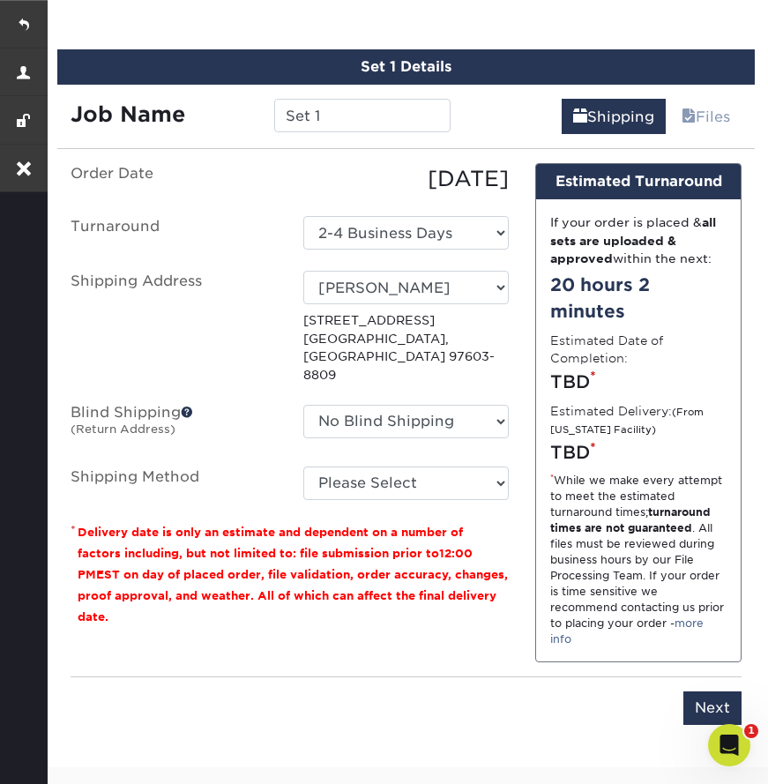
scroll to position [1457, 0]
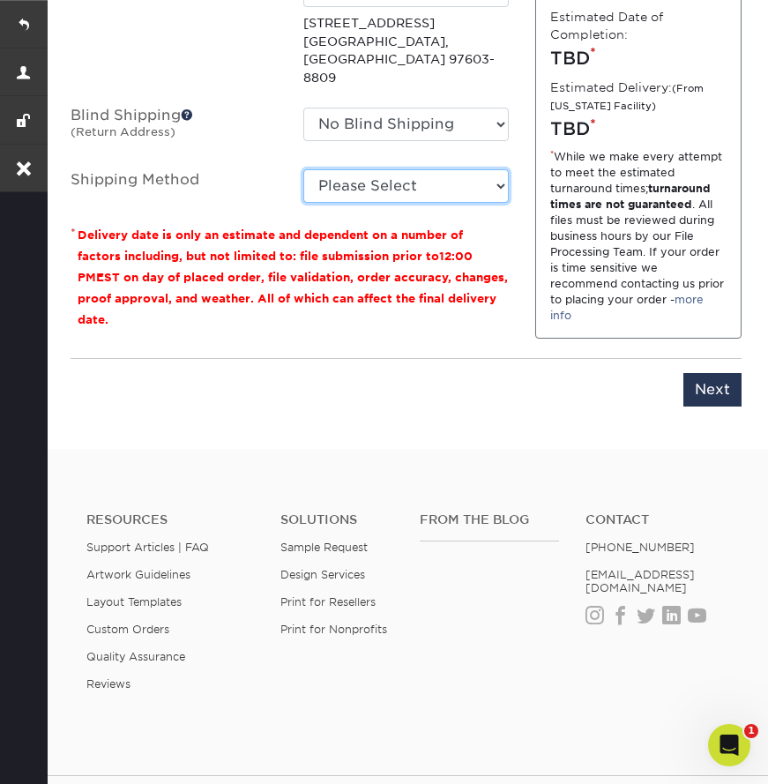
select select "03"
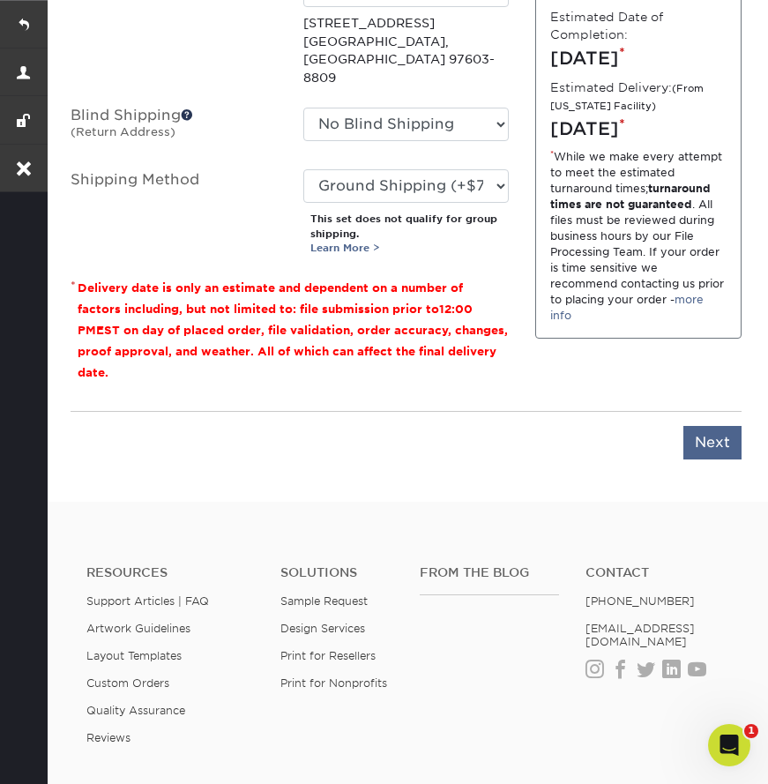
click at [717, 438] on input "Next" at bounding box center [712, 442] width 58 height 33
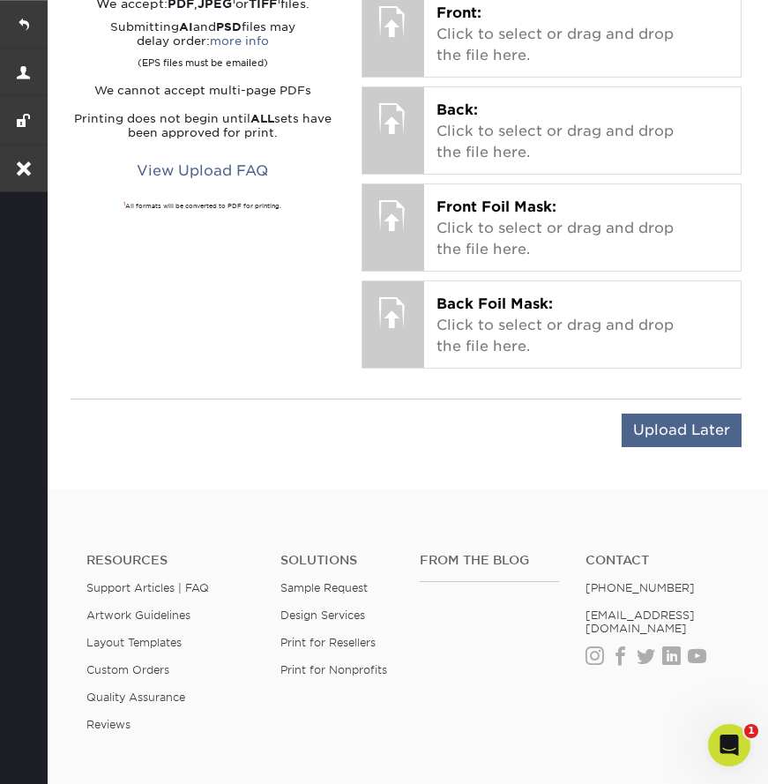
click at [689, 432] on input "Upload Later" at bounding box center [681, 429] width 120 height 33
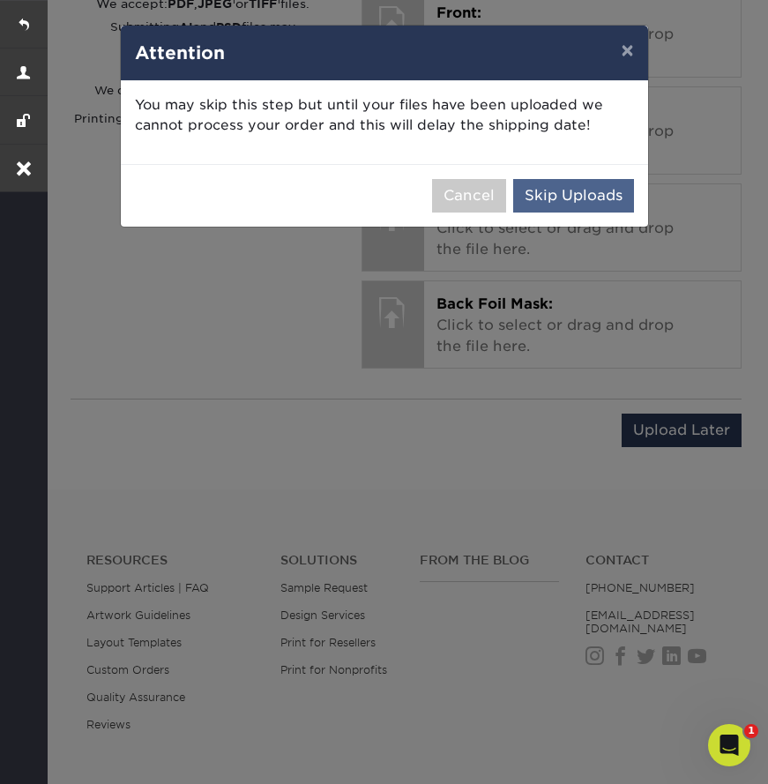
click at [584, 194] on button "Skip Uploads" at bounding box center [573, 195] width 121 height 33
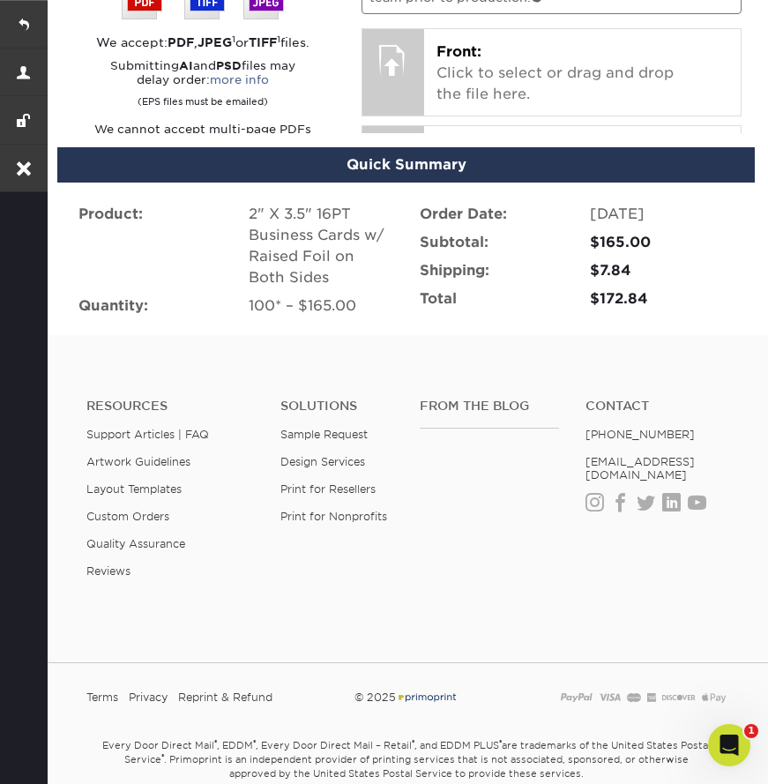
scroll to position [1389, 0]
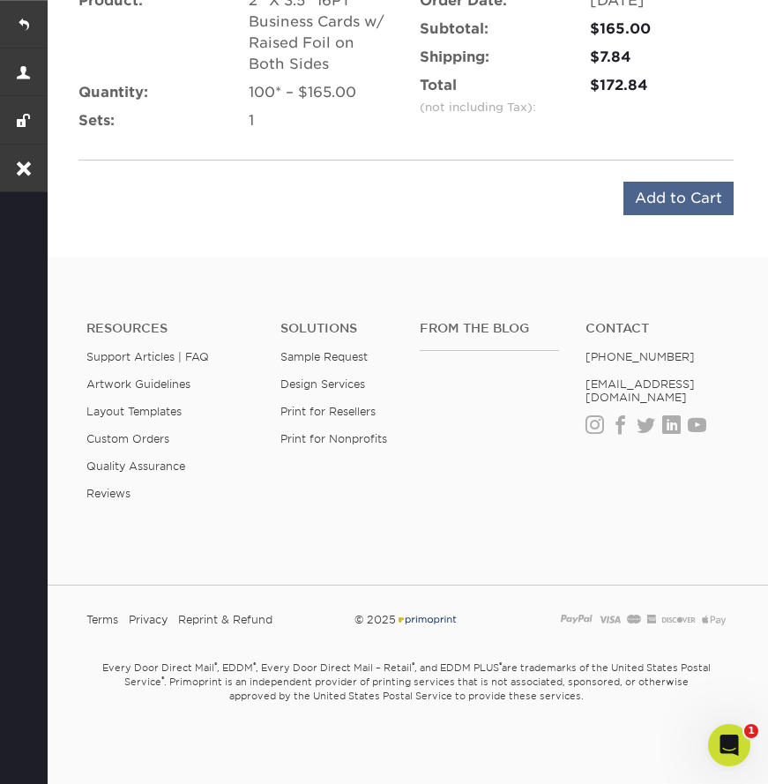
click at [671, 200] on input "Add to Cart" at bounding box center [678, 198] width 110 height 33
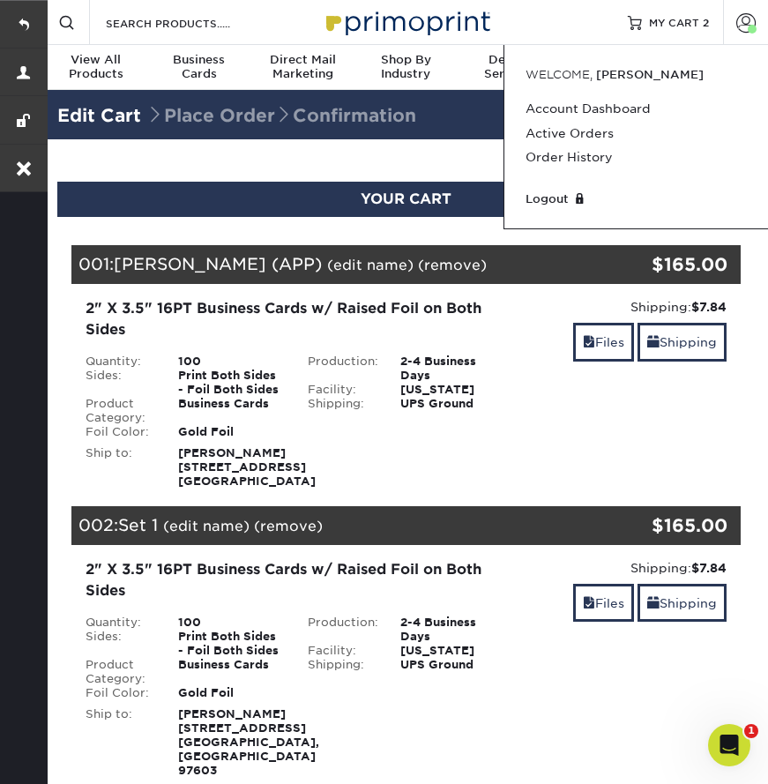
click at [535, 162] on link "Order History" at bounding box center [635, 157] width 221 height 24
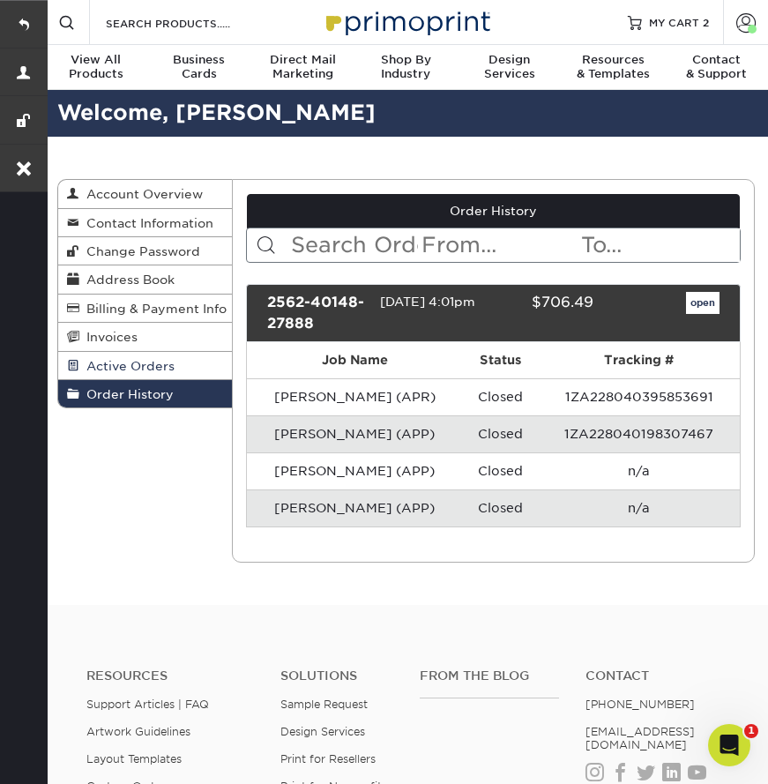
click at [119, 359] on span "Active Orders" at bounding box center [126, 366] width 95 height 14
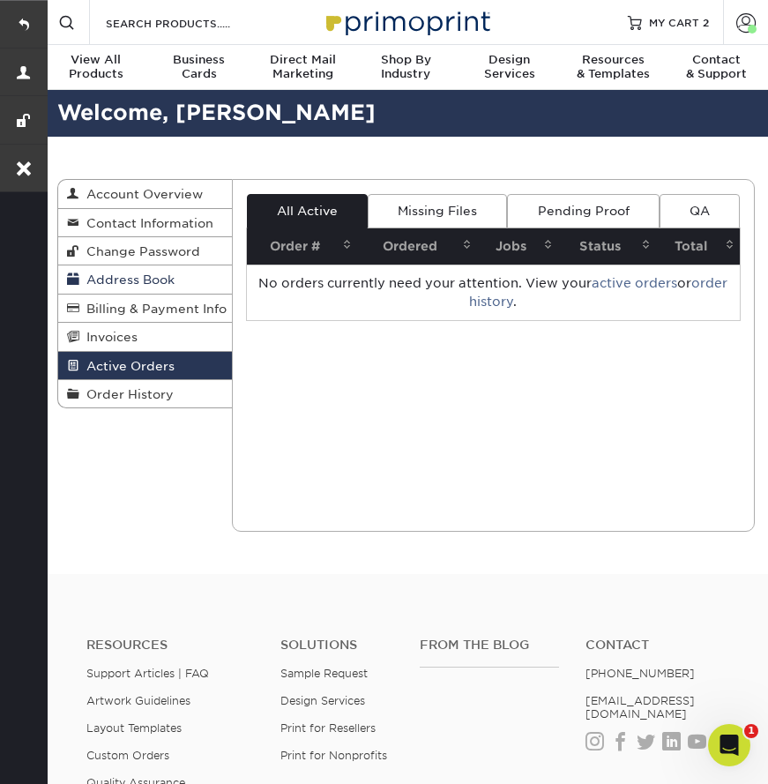
click at [135, 281] on span "Address Book" at bounding box center [126, 279] width 95 height 14
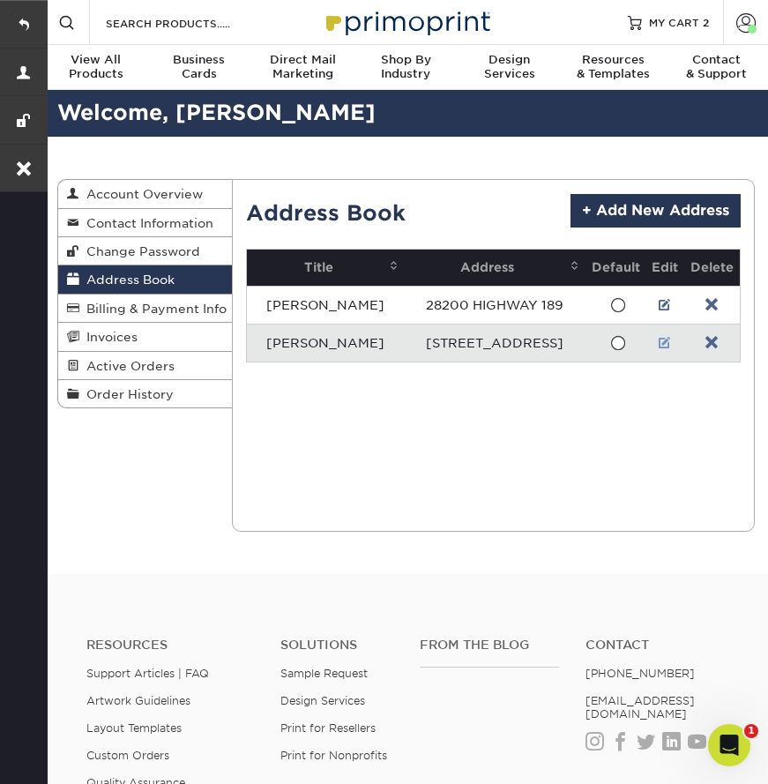
click at [671, 350] on link at bounding box center [664, 343] width 12 height 14
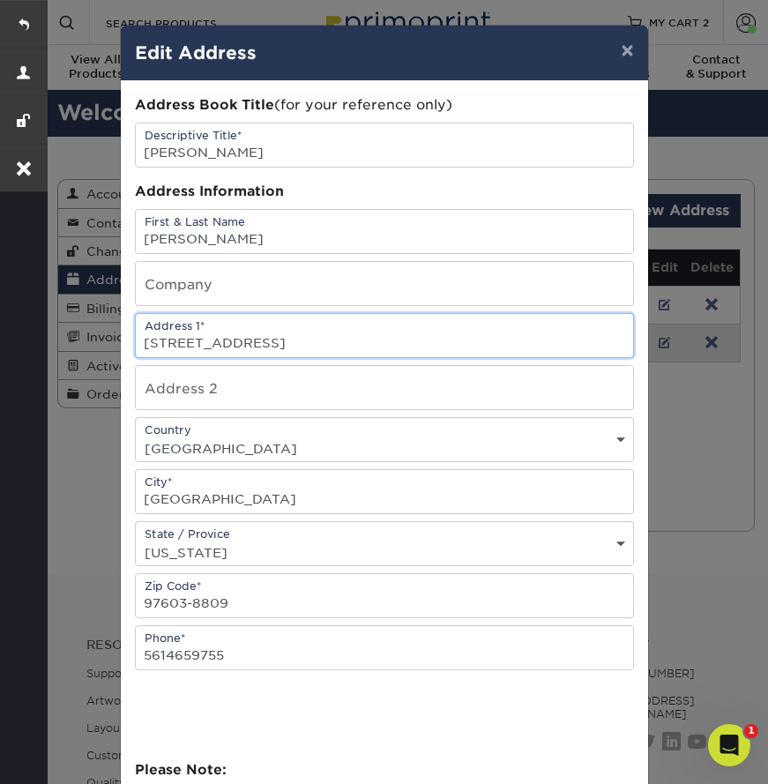
type input "13811 CRYSTAL SPRINGS RD"
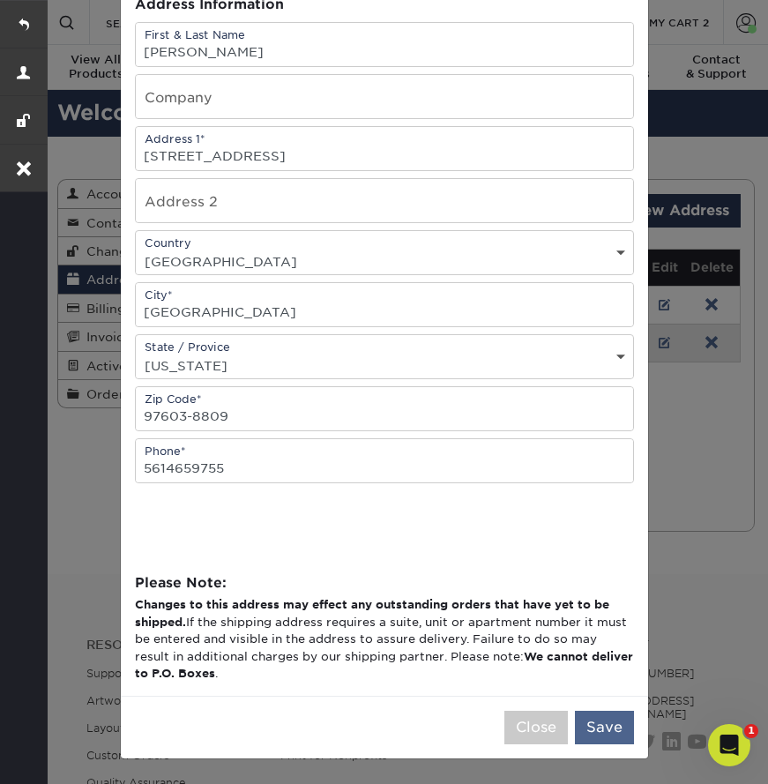
scroll to position [190, 0]
click at [601, 729] on button "Save" at bounding box center [604, 726] width 59 height 33
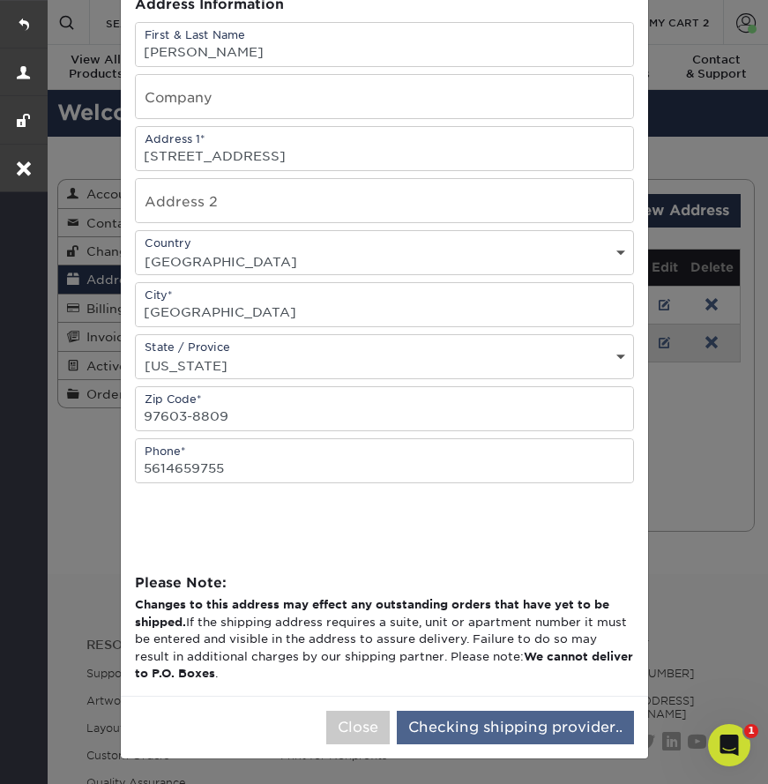
scroll to position [0, 0]
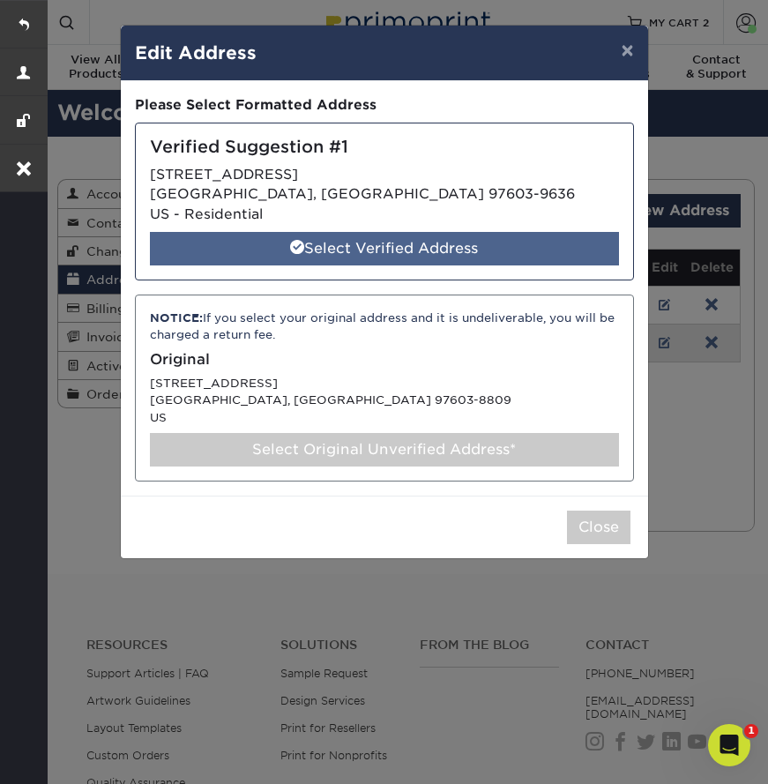
click at [352, 234] on div "Select Verified Address" at bounding box center [384, 248] width 469 height 33
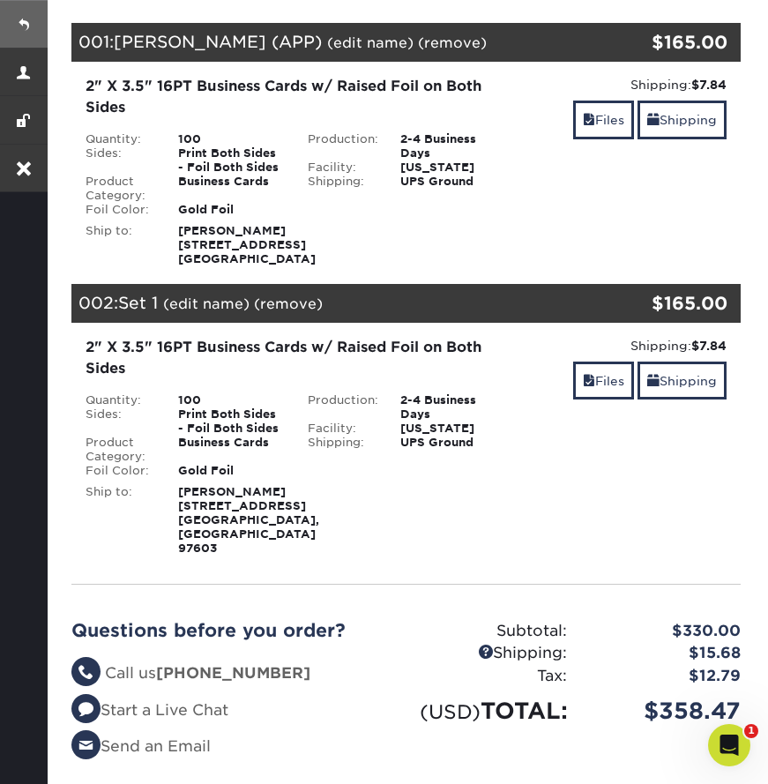
click at [14, 15] on link at bounding box center [24, 24] width 48 height 48
